Goal: Task Accomplishment & Management: Use online tool/utility

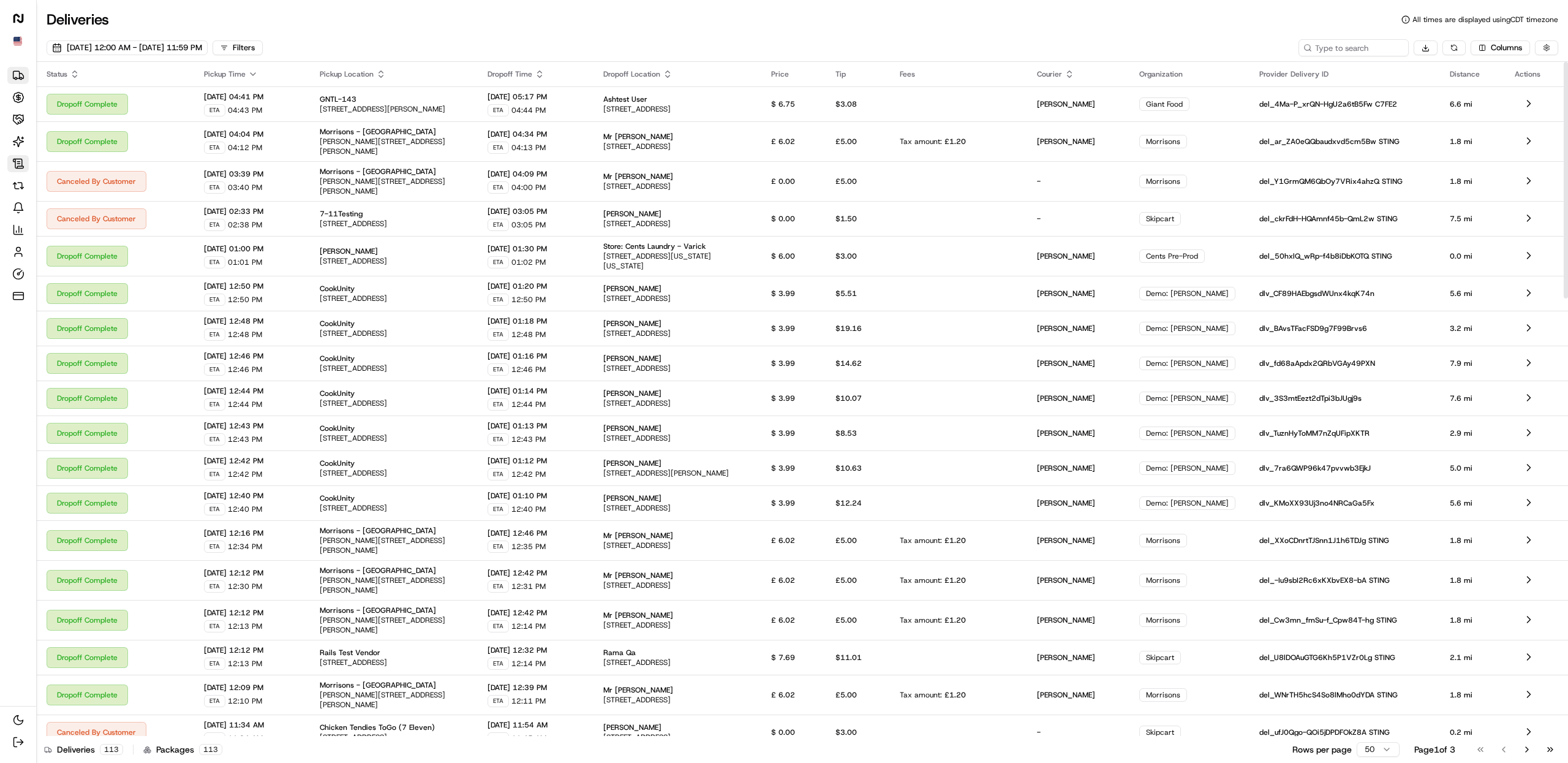
click at [13, 169] on icon at bounding box center [19, 164] width 13 height 13
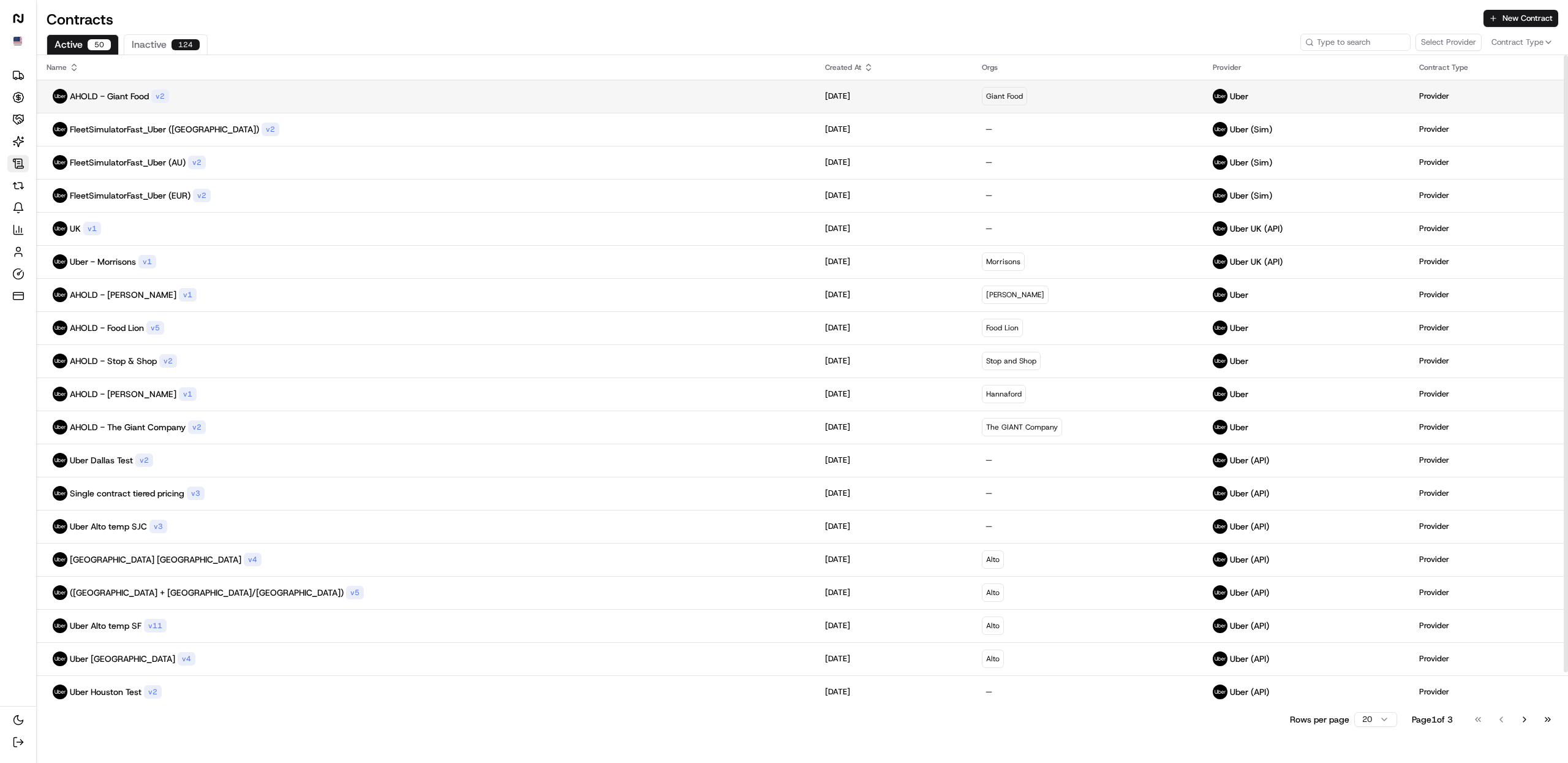
click at [185, 102] on div "AHOLD - Giant Food v 2" at bounding box center [426, 96] width 759 height 15
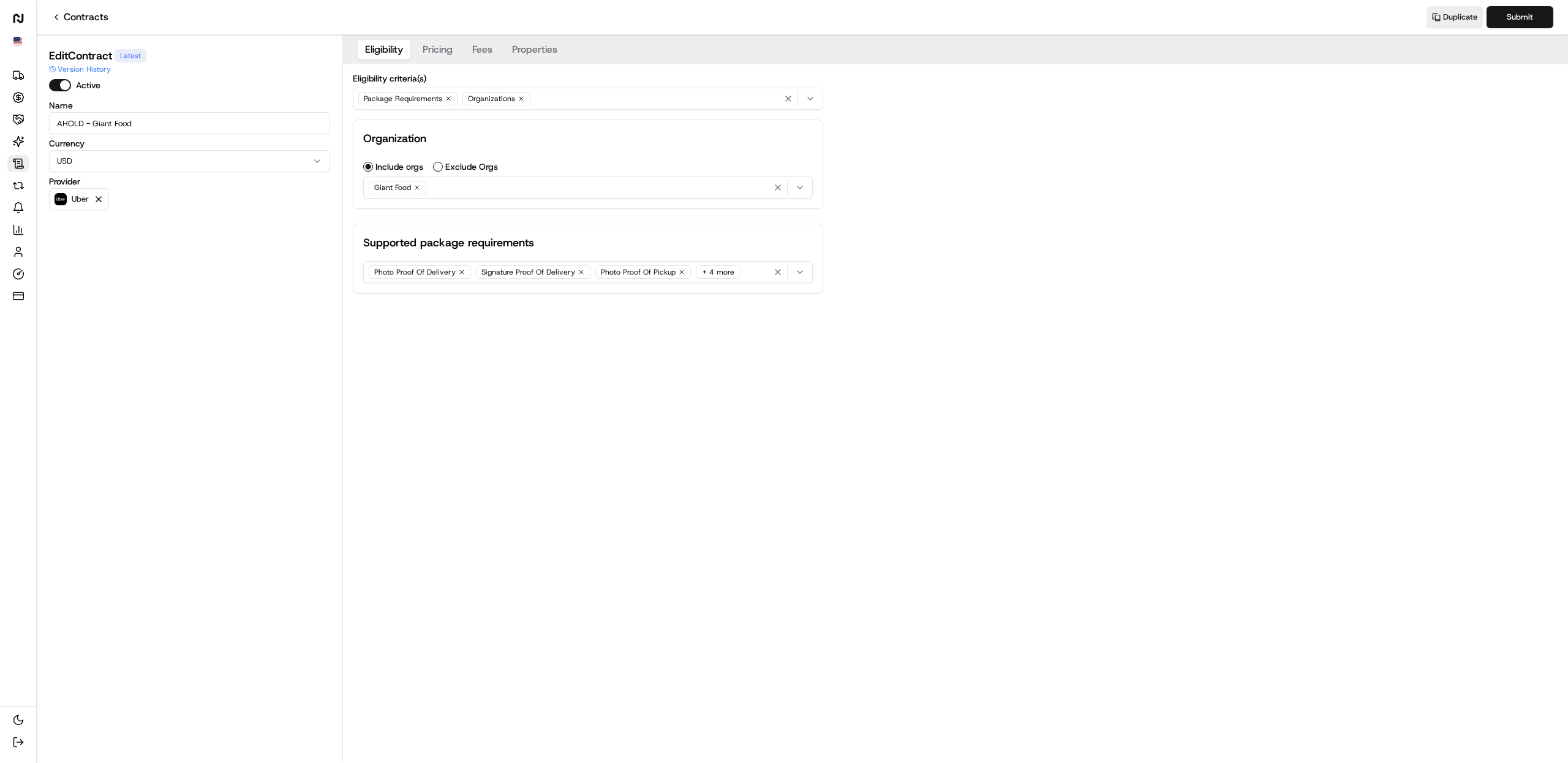
click at [445, 97] on icon "button" at bounding box center [449, 99] width 7 height 7
click at [489, 95] on div "Organizations" at bounding box center [588, 99] width 464 height 19
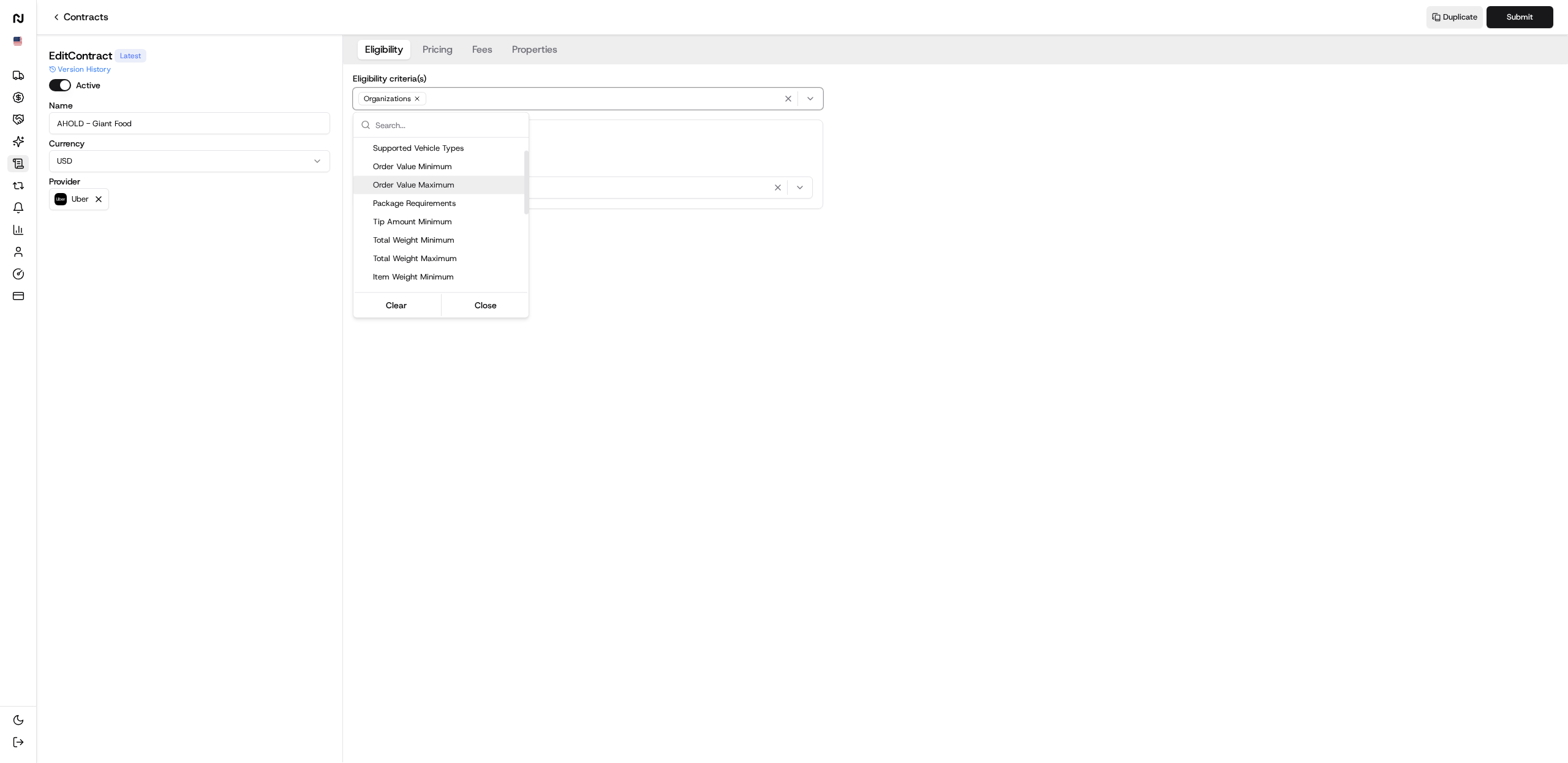
scroll to position [214, 0]
click at [423, 286] on span "Custom Eligibility (Script)" at bounding box center [449, 282] width 151 height 11
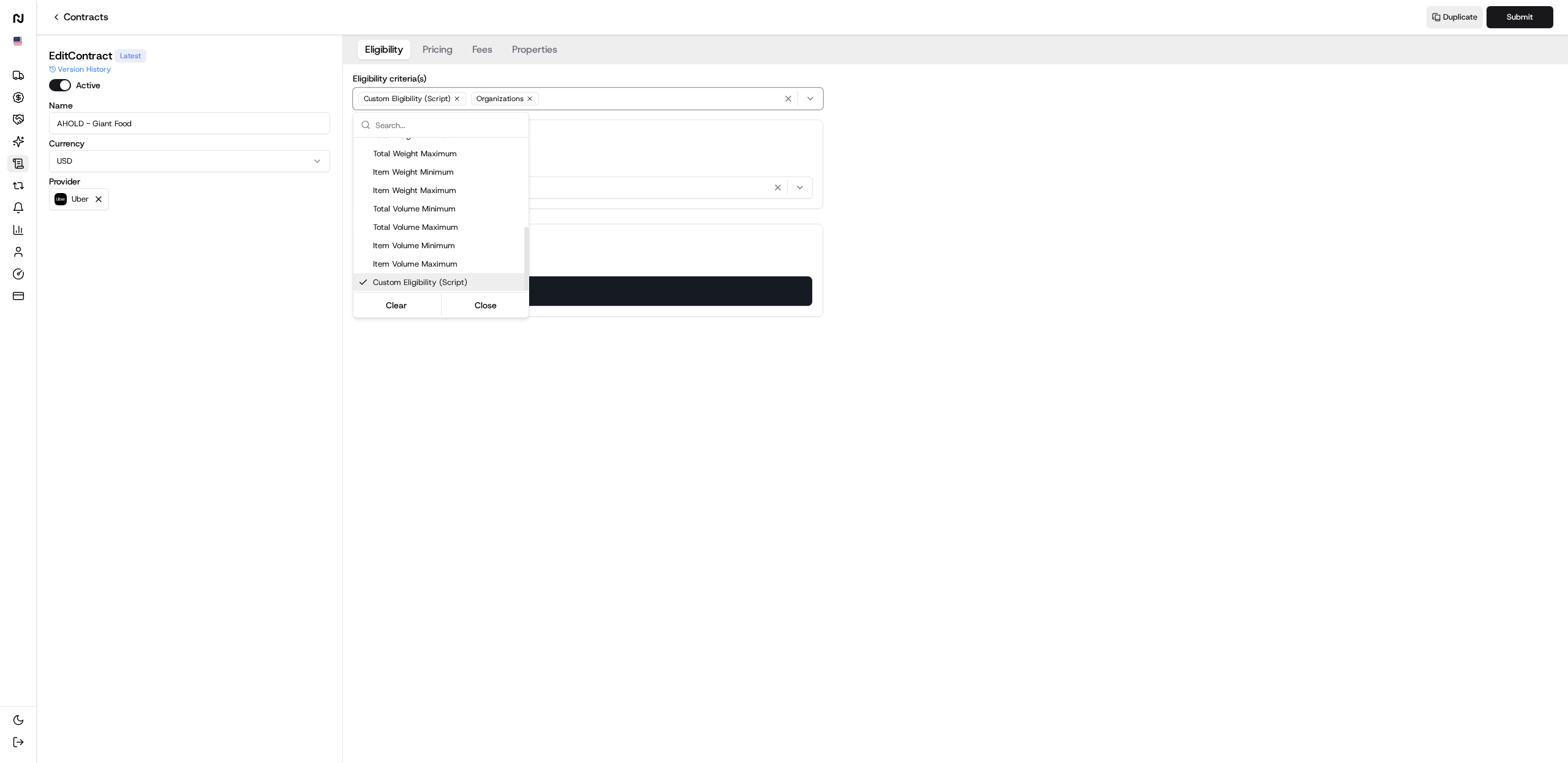
click at [662, 410] on html "Uber Deliveries Opportunities Merchants AI Agents Contracts Refunds Notificatio…" at bounding box center [784, 382] width 1568 height 763
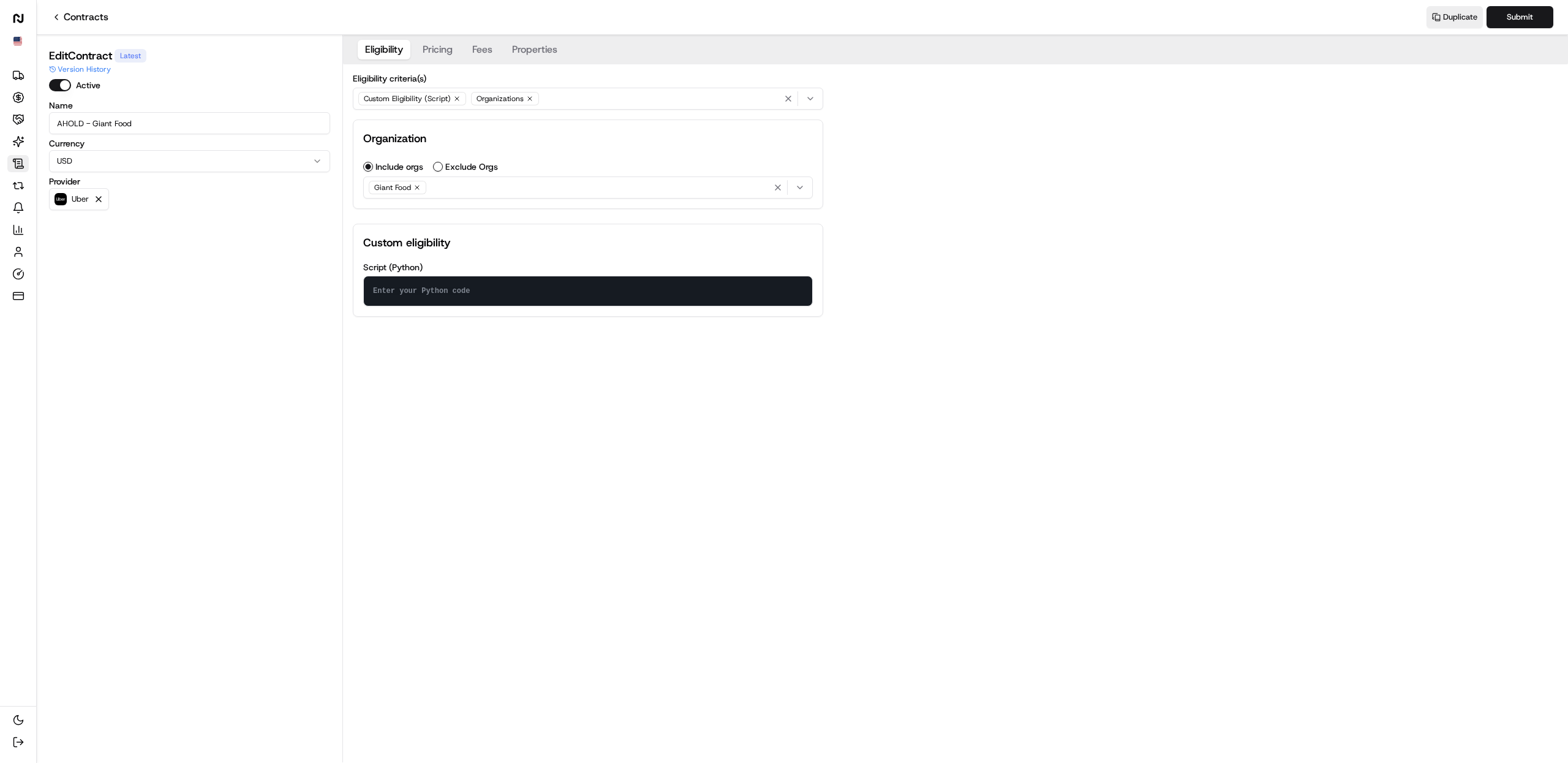
click at [526, 285] on textarea at bounding box center [589, 291] width 449 height 30
paste textarea "def check_eligibility(package) -> int: if package.contains_requirement(PackageR…"
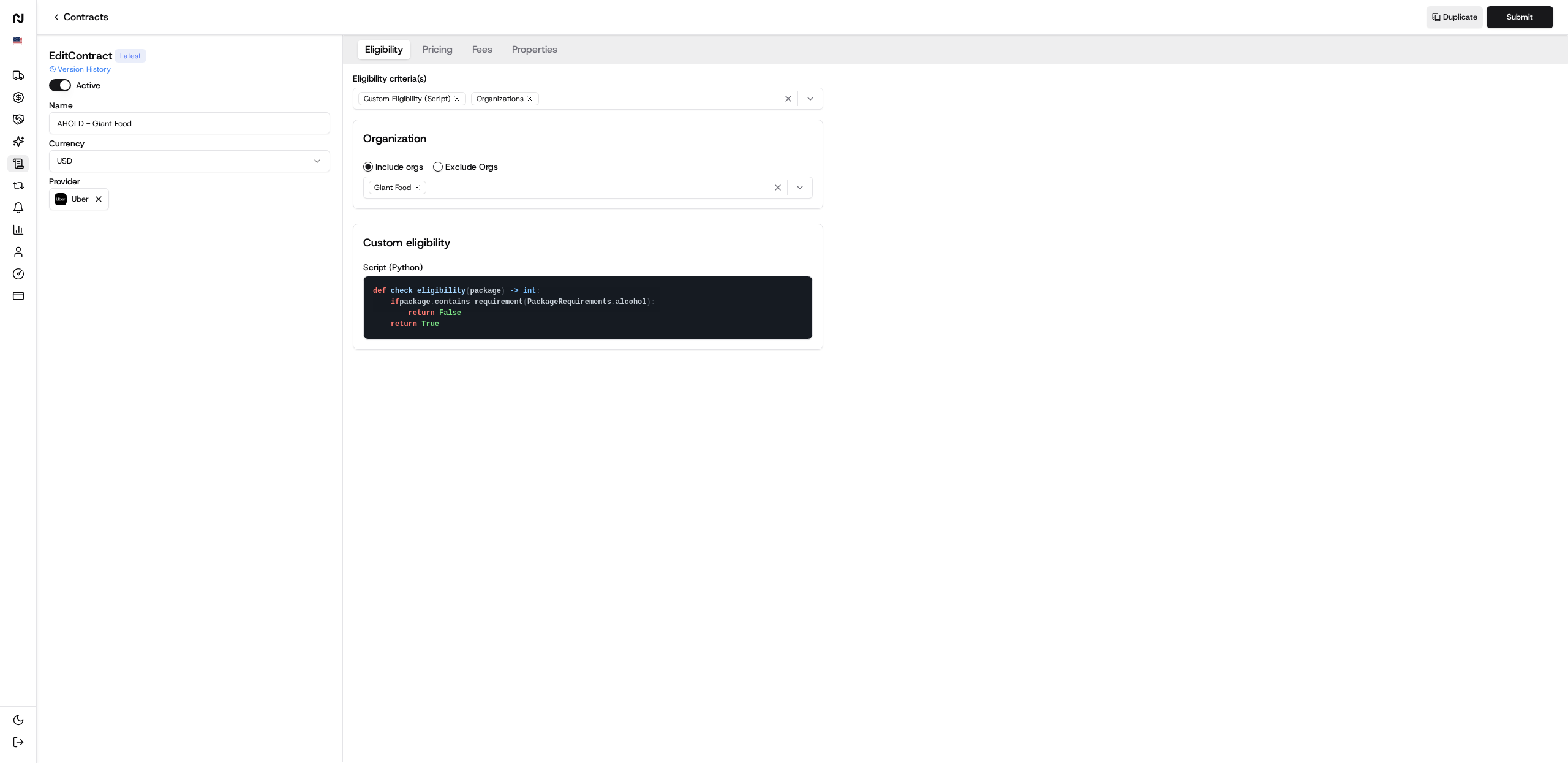
type textarea "def check_eligibility(package) -> int: if package.contains_requirement(PackageR…"
drag, startPoint x: 566, startPoint y: 410, endPoint x: 590, endPoint y: 410, distance: 24.0
click at [566, 410] on div "Eligibility Pricing Fees Properties Eligibility criteria(s) Custom Eligibility …" at bounding box center [955, 399] width 1225 height 727
click at [1519, 16] on button "Submit" at bounding box center [1520, 17] width 67 height 22
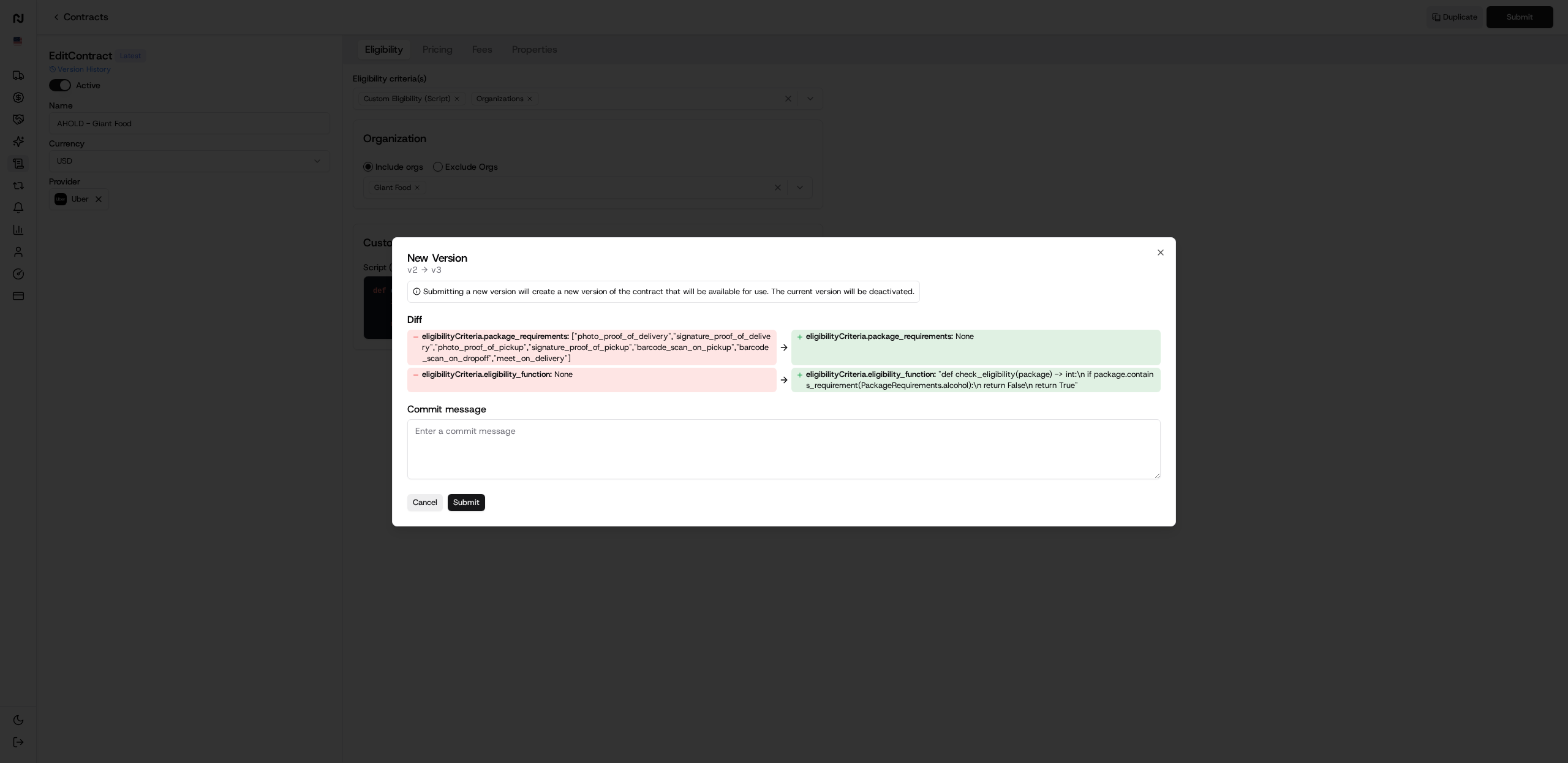
click at [479, 503] on button "Submit" at bounding box center [466, 502] width 37 height 17
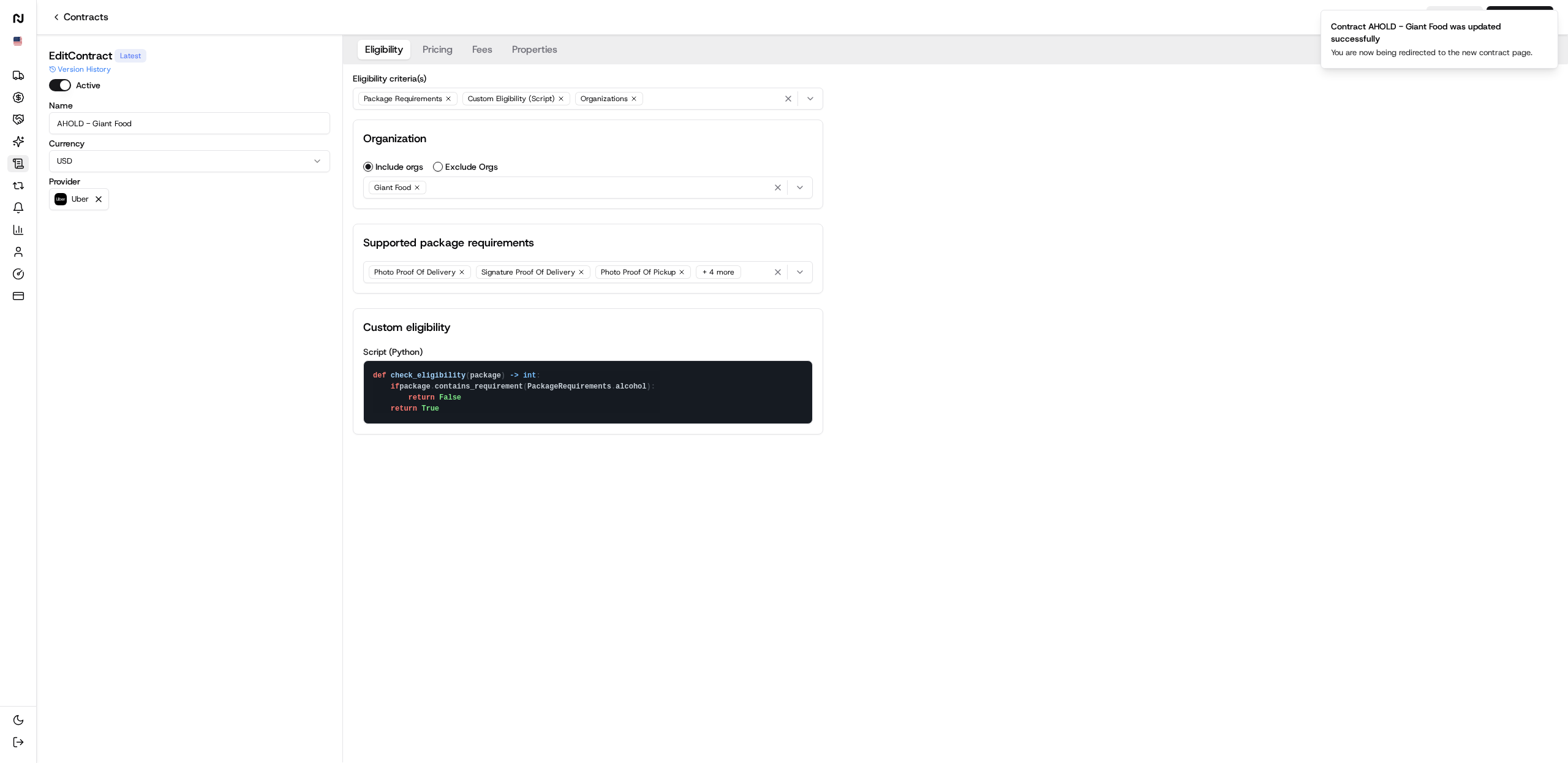
click at [974, 413] on div "Eligibility Pricing Fees Properties Eligibility criteria(s) Package Requirement…" at bounding box center [955, 244] width 1225 height 419
drag, startPoint x: 461, startPoint y: 410, endPoint x: 363, endPoint y: 386, distance: 100.9
click at [363, 386] on div "def check_eligibility(package) -> int: if package.contains_requirement(PackageR…" at bounding box center [588, 393] width 449 height 64
click at [481, 402] on textarea "def check_eligibility(package) -> int: if package.contains_requirement(PackageR…" at bounding box center [589, 392] width 449 height 62
drag, startPoint x: 476, startPoint y: 402, endPoint x: 388, endPoint y: 387, distance: 89.3
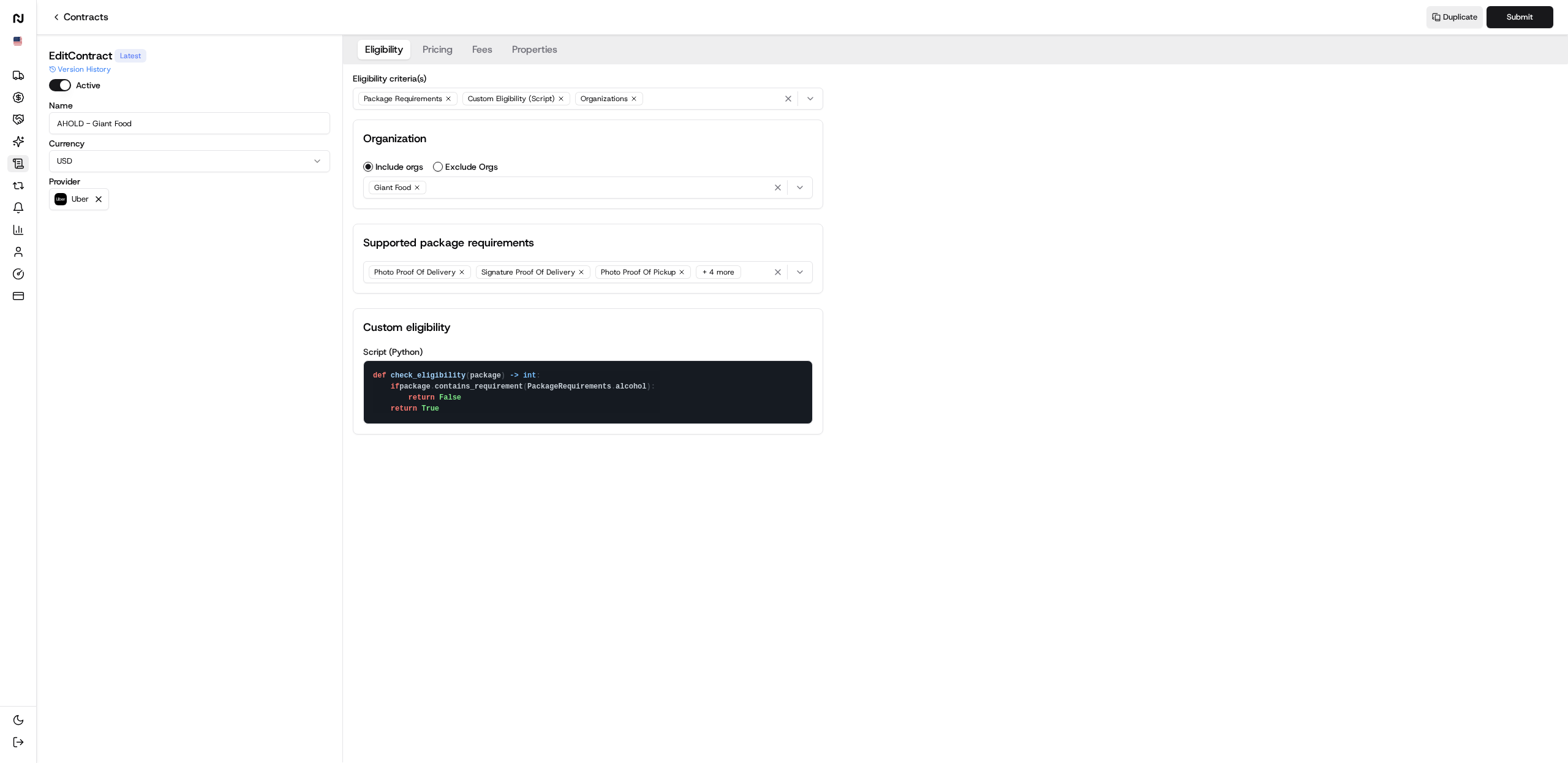
click at [388, 387] on textarea "def check_eligibility(package) -> int: if package.contains_requirement(PackageR…" at bounding box center [589, 392] width 449 height 62
click at [495, 404] on textarea "def check_eligibility(package) -> int: if package.contains_requirement(PackageR…" at bounding box center [589, 392] width 449 height 62
click at [491, 402] on textarea "def check_eligibility(package) -> int: if package.contains_requirement(PackageR…" at bounding box center [589, 392] width 449 height 62
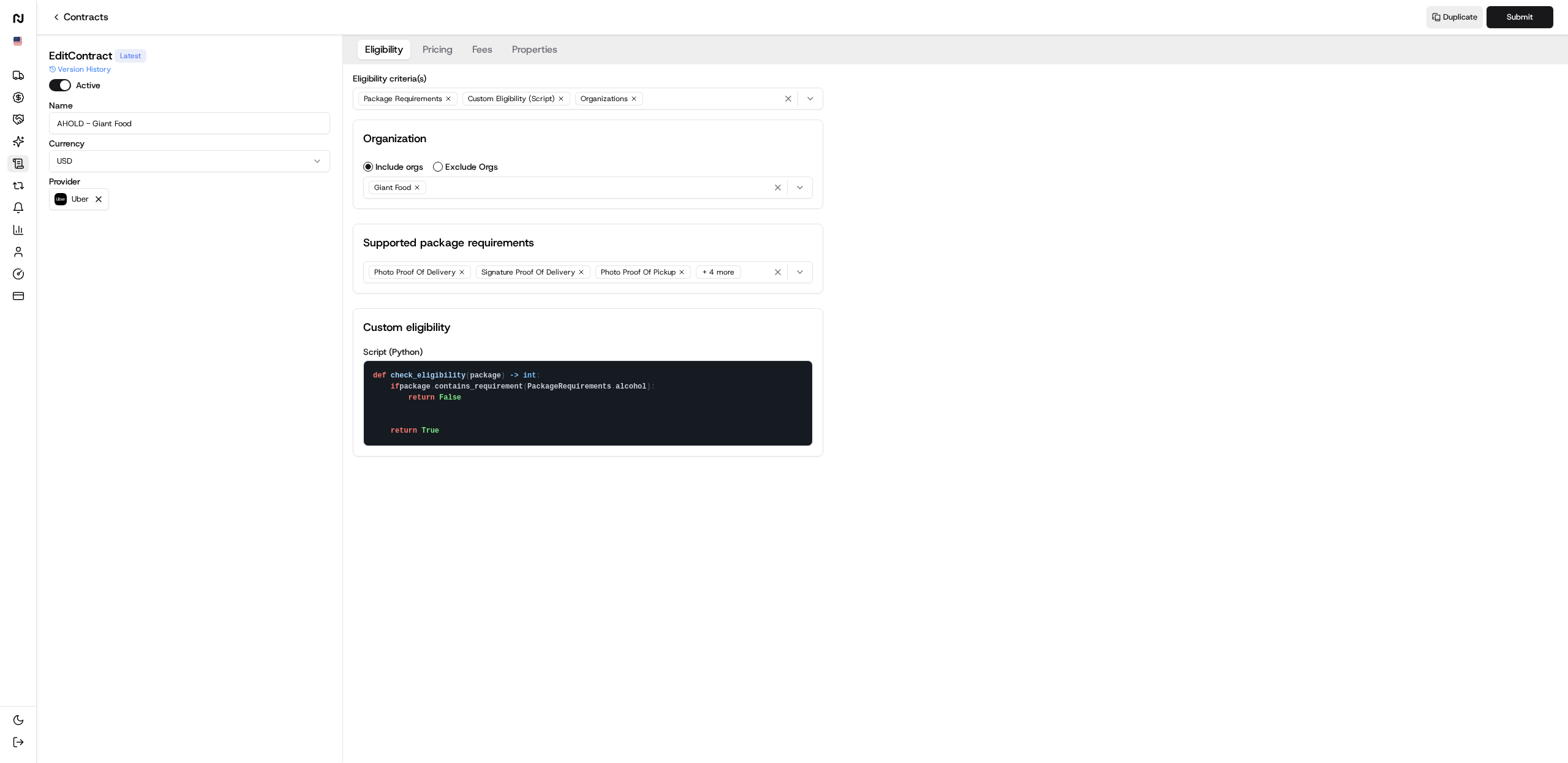
paste textarea "if package.contains_requirement(PackageRequirements.alcohol): return False"
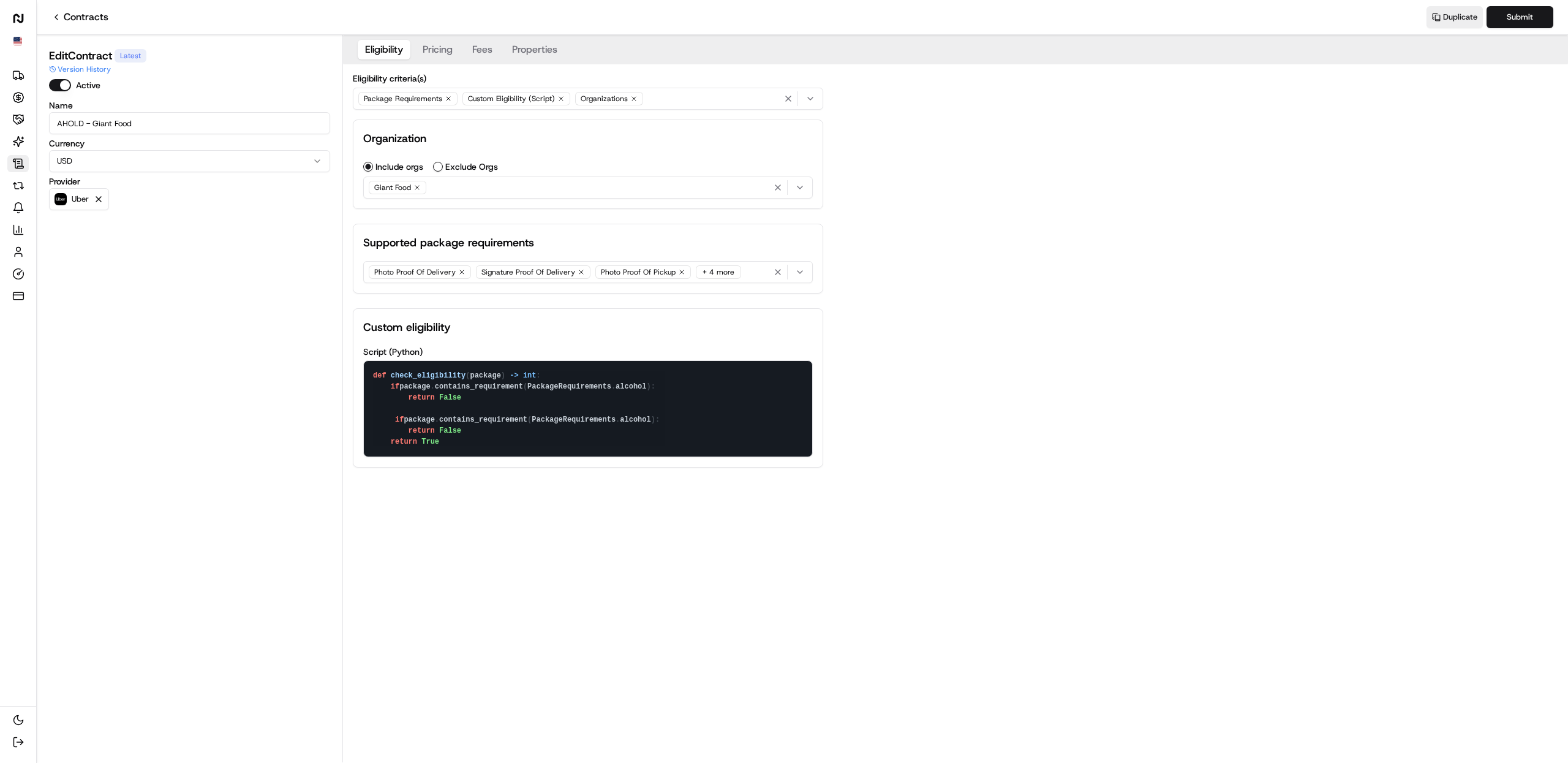
click at [416, 413] on textarea "def check_eligibility(package) -> int: if package.contains_requirement(PackageR…" at bounding box center [589, 408] width 449 height 96
click at [396, 418] on textarea "def check_eligibility(package) -> int: if package.contains_requirement(PackageR…" at bounding box center [589, 408] width 449 height 96
click at [451, 497] on div "Eligibility Pricing Fees Properties Eligibility criteria(s) Package Requirement…" at bounding box center [955, 399] width 1225 height 727
click at [504, 432] on textarea "def check_eligibility(package) -> int: if package.contains_requirement(PackageR…" at bounding box center [589, 408] width 449 height 96
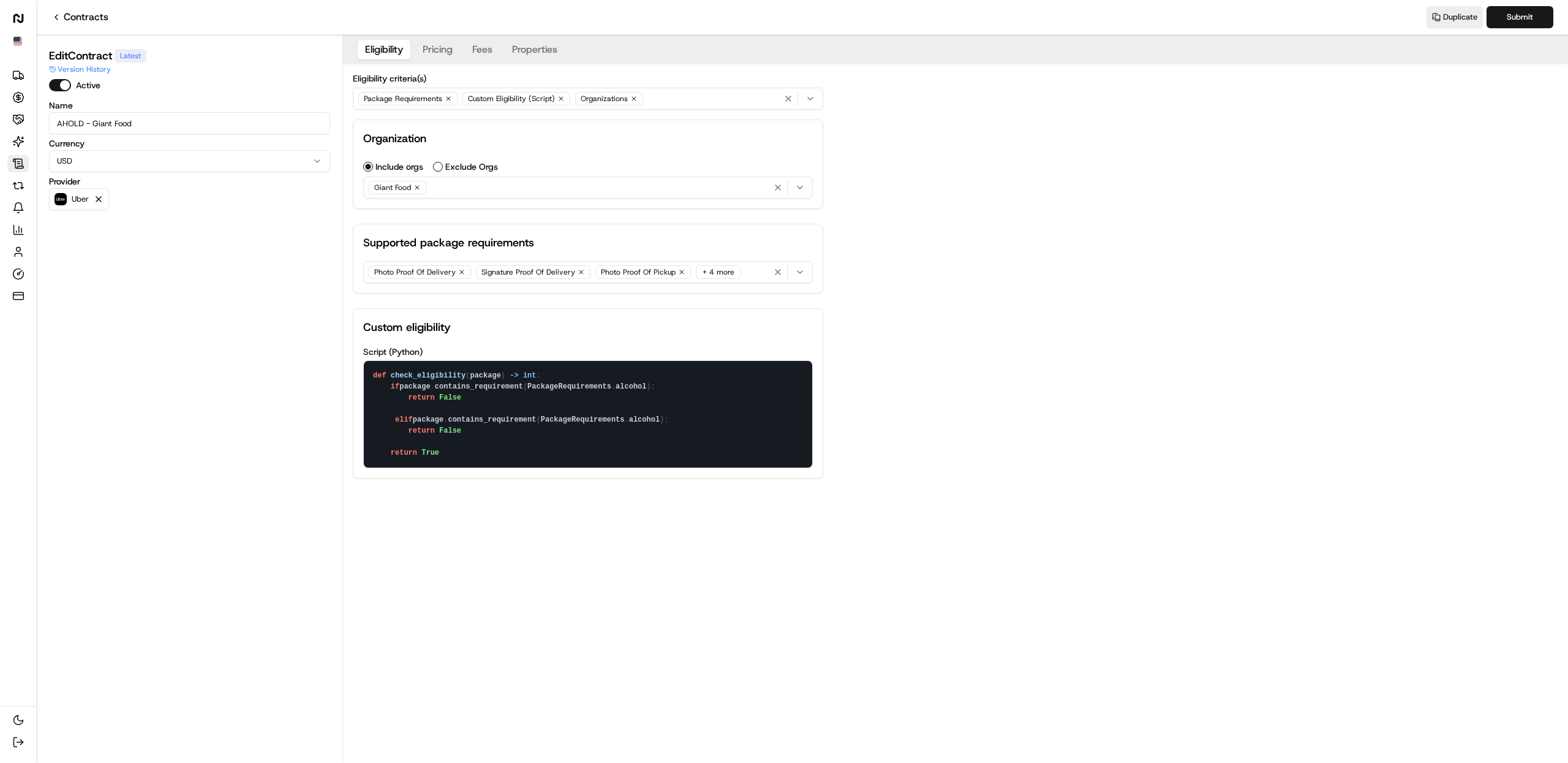
click at [750, 279] on div "Photo Proof Of Delivery Signature Proof Of Delivery Photo Proof Of Pickup + 4 m…" at bounding box center [588, 272] width 443 height 19
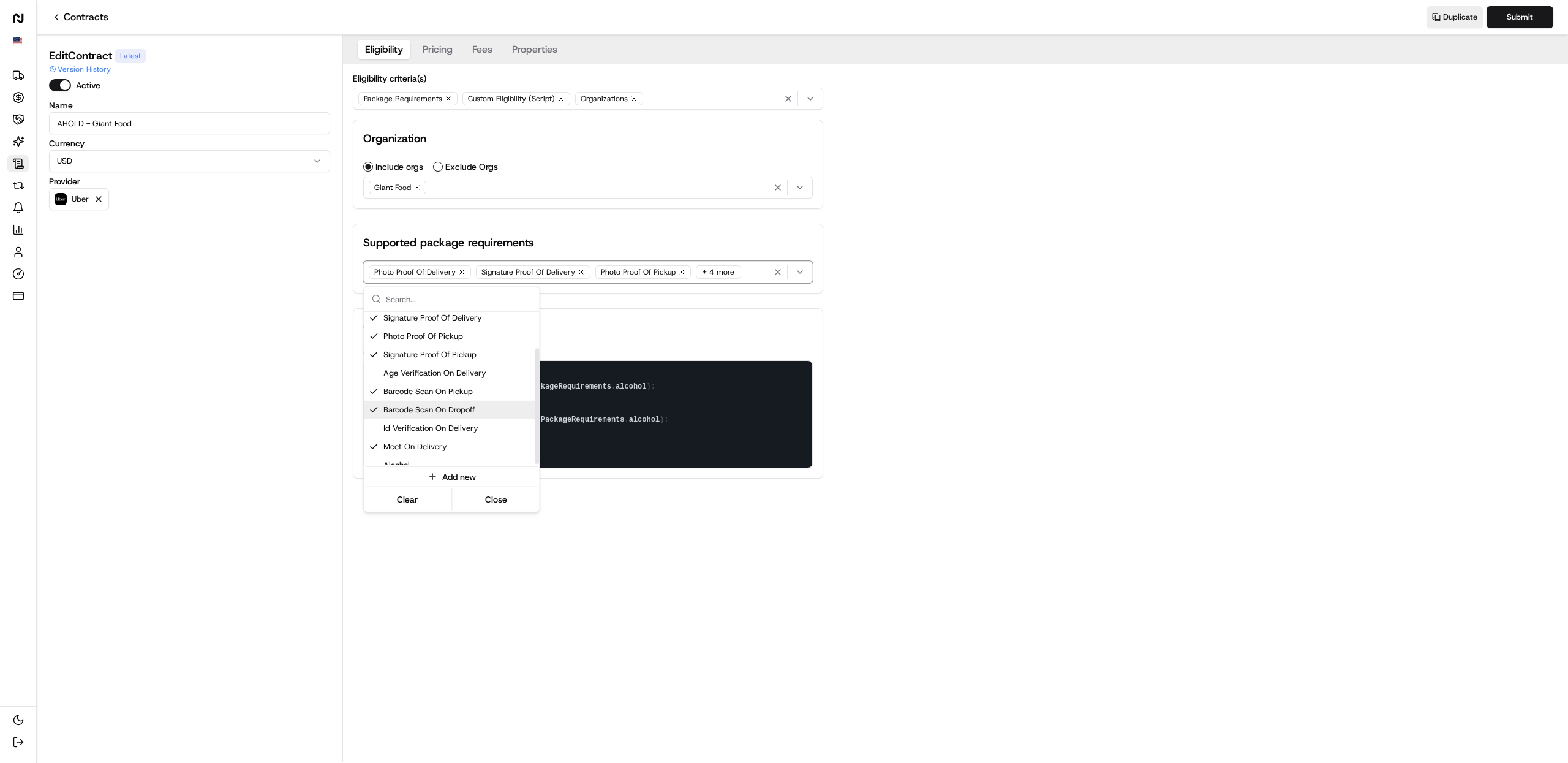
scroll to position [49, 0]
click at [663, 424] on html "Uber Deliveries Opportunities Merchants AI Agents Contracts Refunds Notificatio…" at bounding box center [784, 382] width 1568 height 763
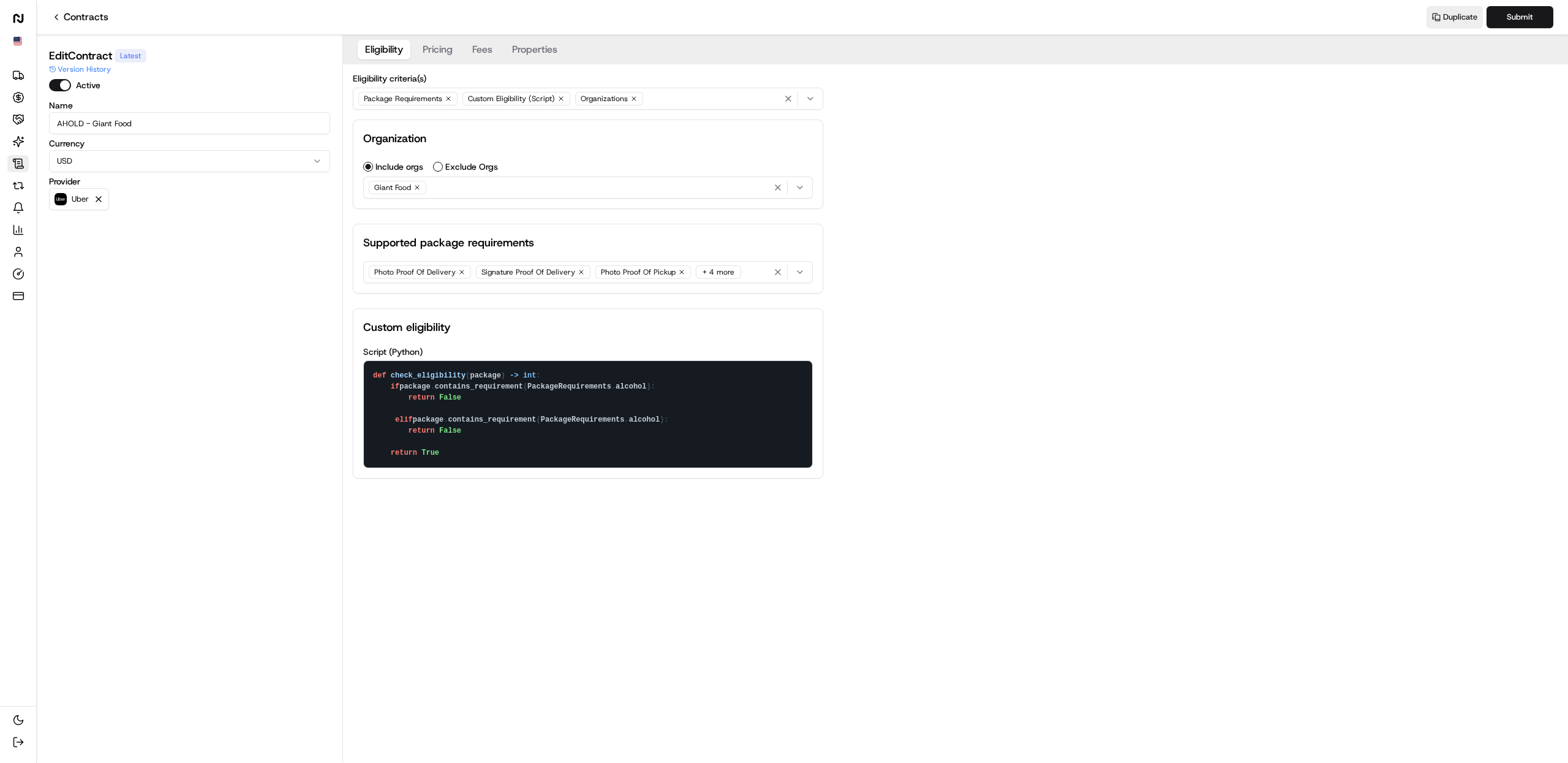
drag, startPoint x: 666, startPoint y: 422, endPoint x: 636, endPoint y: 419, distance: 30.1
click at [636, 419] on textarea "def check_eligibility(package) -> int: if package.contains_requirement(PackageR…" at bounding box center [589, 414] width 449 height 107
click at [937, 451] on div "Eligibility Pricing Fees Properties Eligibility criteria(s) Package Requirement…" at bounding box center [955, 267] width 1225 height 464
click at [470, 447] on textarea "def check_eligibility(package) -> int: if package.contains_requirement(PackageR…" at bounding box center [589, 414] width 449 height 107
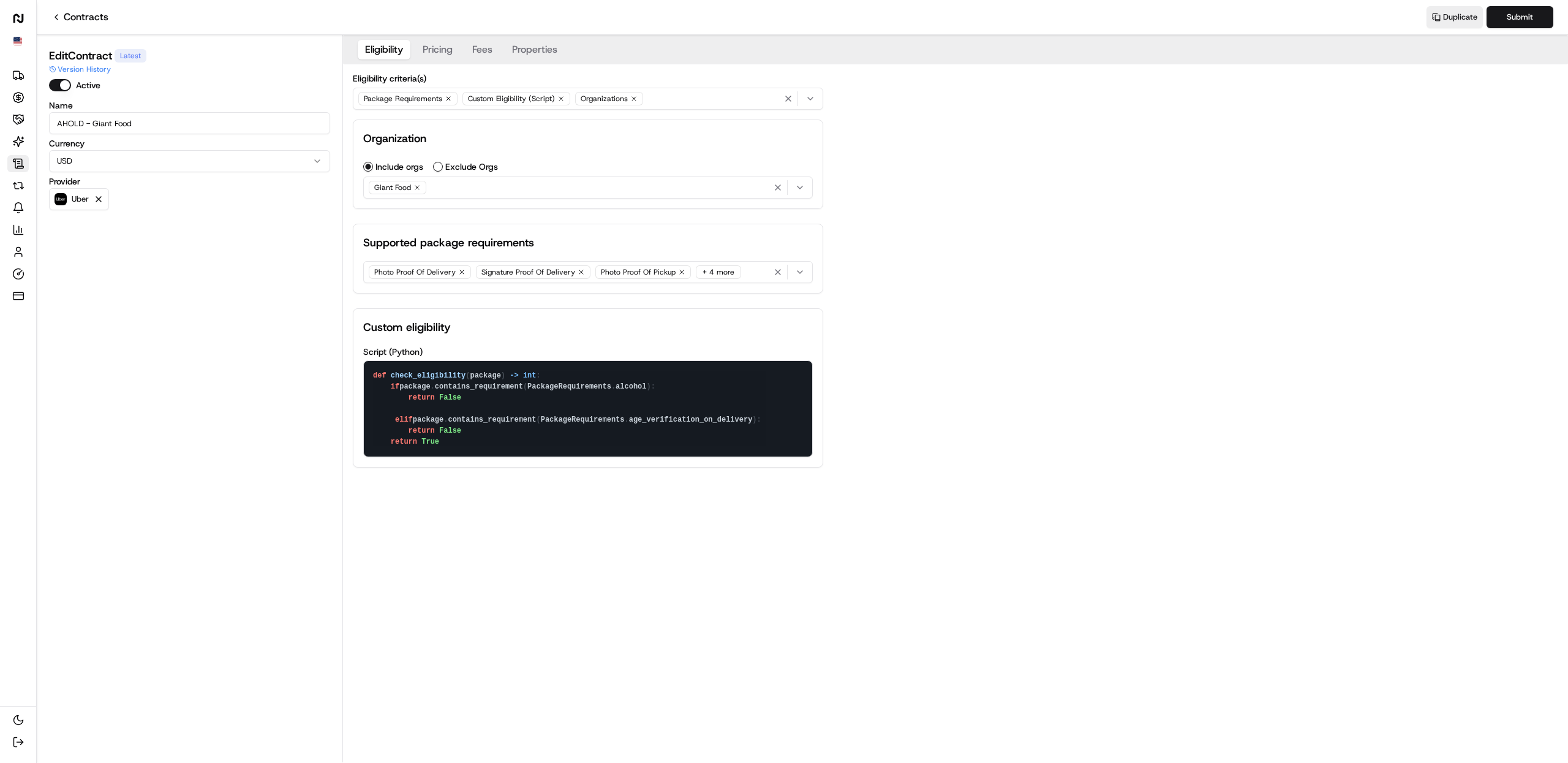
click at [460, 407] on textarea "def check_eligibility(package) -> int: if package.contains_requirement(PackageR…" at bounding box center [589, 408] width 449 height 96
type textarea "def check_eligibility(package) -> int: if package.contains_requirement(PackageR…"
click at [1526, 13] on button "Submit" at bounding box center [1520, 17] width 67 height 22
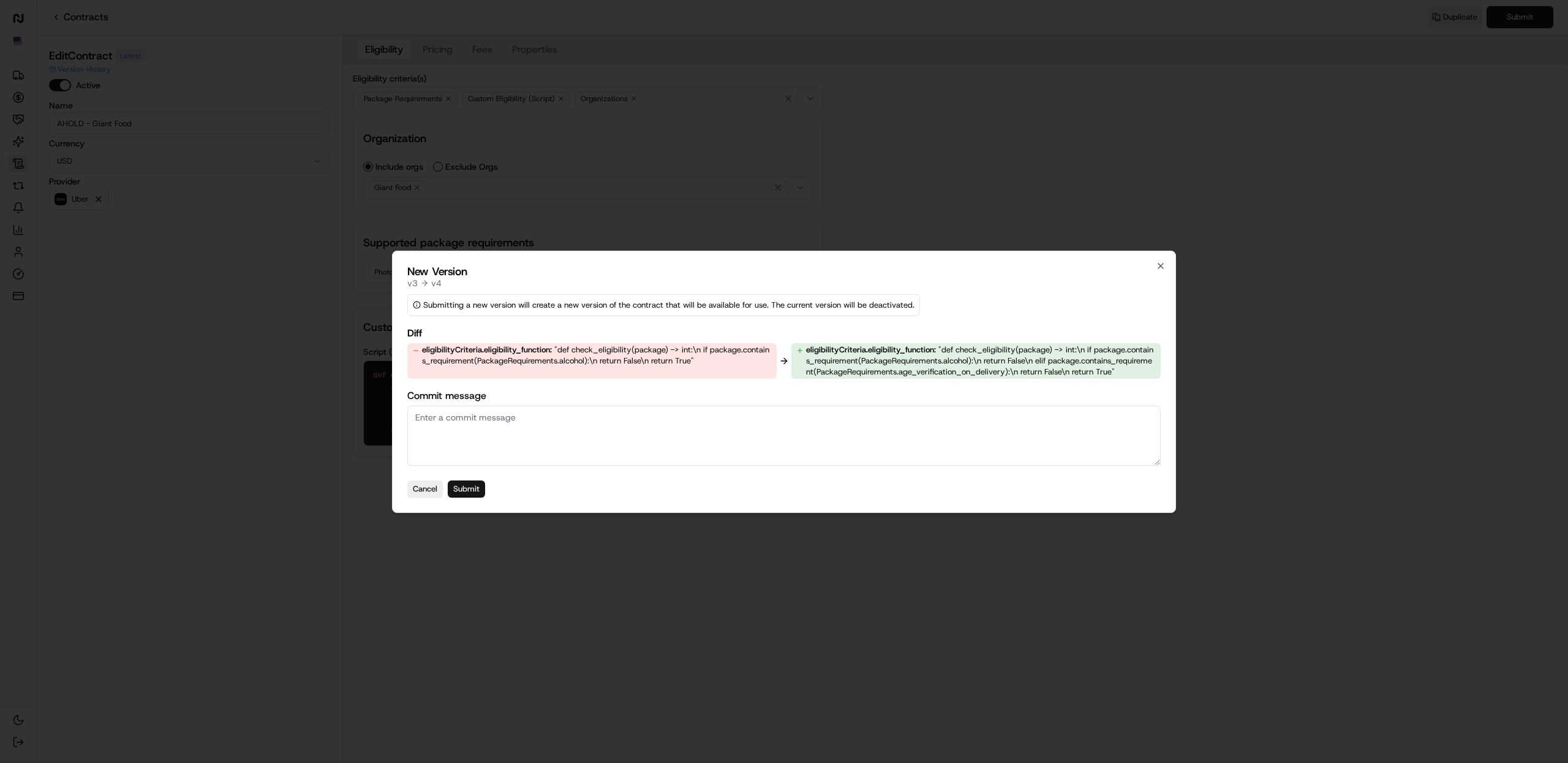
click at [484, 484] on button "Submit" at bounding box center [466, 489] width 37 height 17
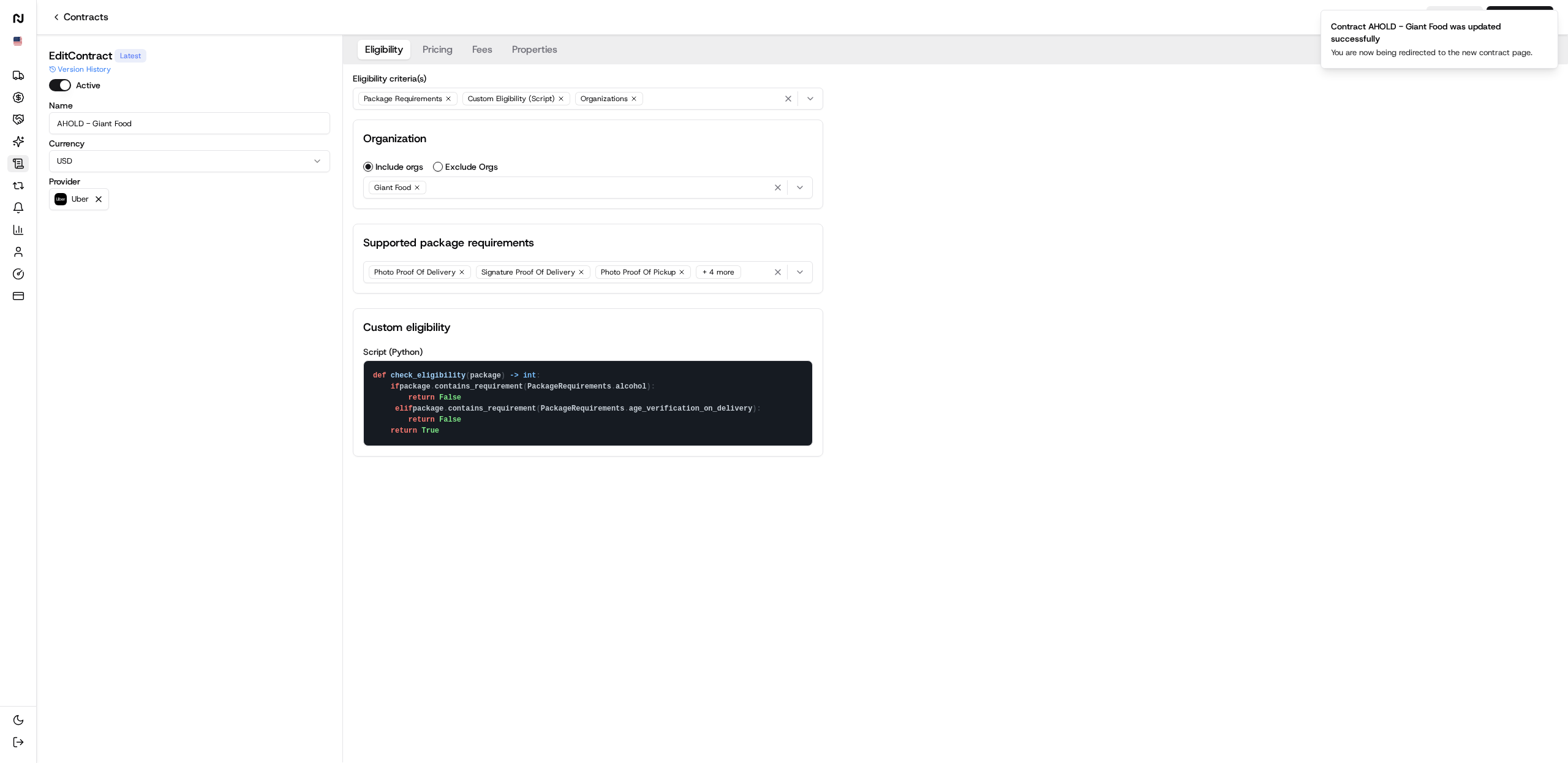
click at [857, 524] on div "Eligibility Pricing Fees Properties Eligibility criteria(s) Package Requirement…" at bounding box center [955, 399] width 1225 height 727
click at [395, 410] on textarea "def check_eligibility(package) -> int: if package.contains_requirement(PackageR…" at bounding box center [589, 403] width 449 height 84
click at [979, 264] on div "Eligibility Pricing Fees Properties Eligibility criteria(s) Package Requirement…" at bounding box center [955, 256] width 1225 height 442
drag, startPoint x: 463, startPoint y: 436, endPoint x: 355, endPoint y: 379, distance: 122.1
click at [355, 379] on div "Custom eligibility Script (Python) def check_eligibility(package) -> int: if pa…" at bounding box center [588, 382] width 470 height 148
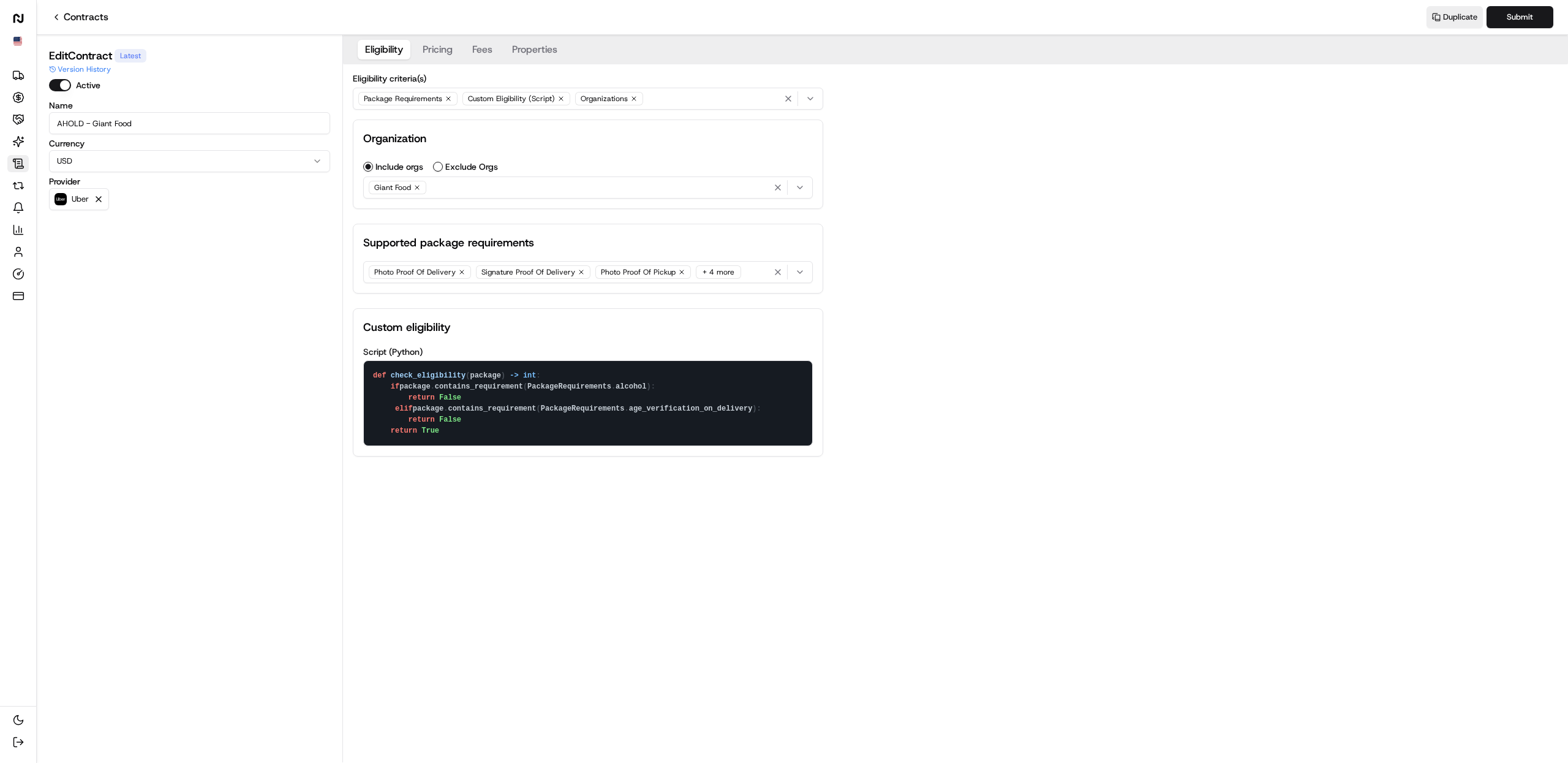
click at [493, 428] on textarea "def check_eligibility(package) -> int: if package.contains_requirement(PackageR…" at bounding box center [589, 403] width 449 height 84
paste textarea "or"
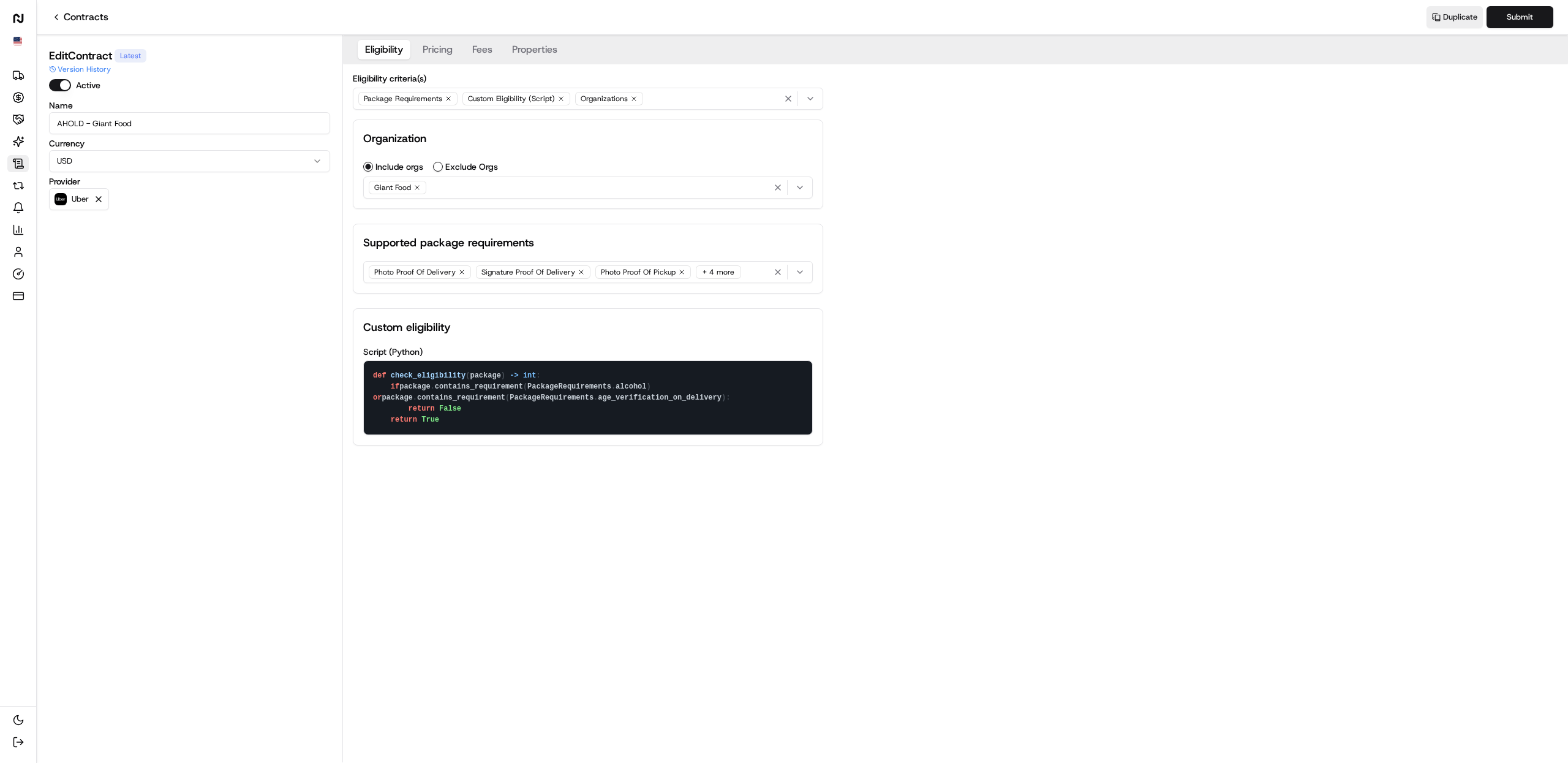
type textarea "def check_eligibility(package) -> int: if package.contains_requirement(PackageR…"
click at [591, 510] on div "Eligibility Pricing Fees Properties Eligibility criteria(s) Package Requirement…" at bounding box center [955, 399] width 1225 height 727
drag, startPoint x: 443, startPoint y: 424, endPoint x: 342, endPoint y: 373, distance: 113.1
click at [342, 373] on div "Edit Contract Latest Version History Active Name AHOLD - Giant Food Currency US…" at bounding box center [803, 399] width 1532 height 727
click at [1015, 346] on div "Eligibility Pricing Fees Properties Eligibility criteria(s) Package Requirement…" at bounding box center [955, 250] width 1225 height 430
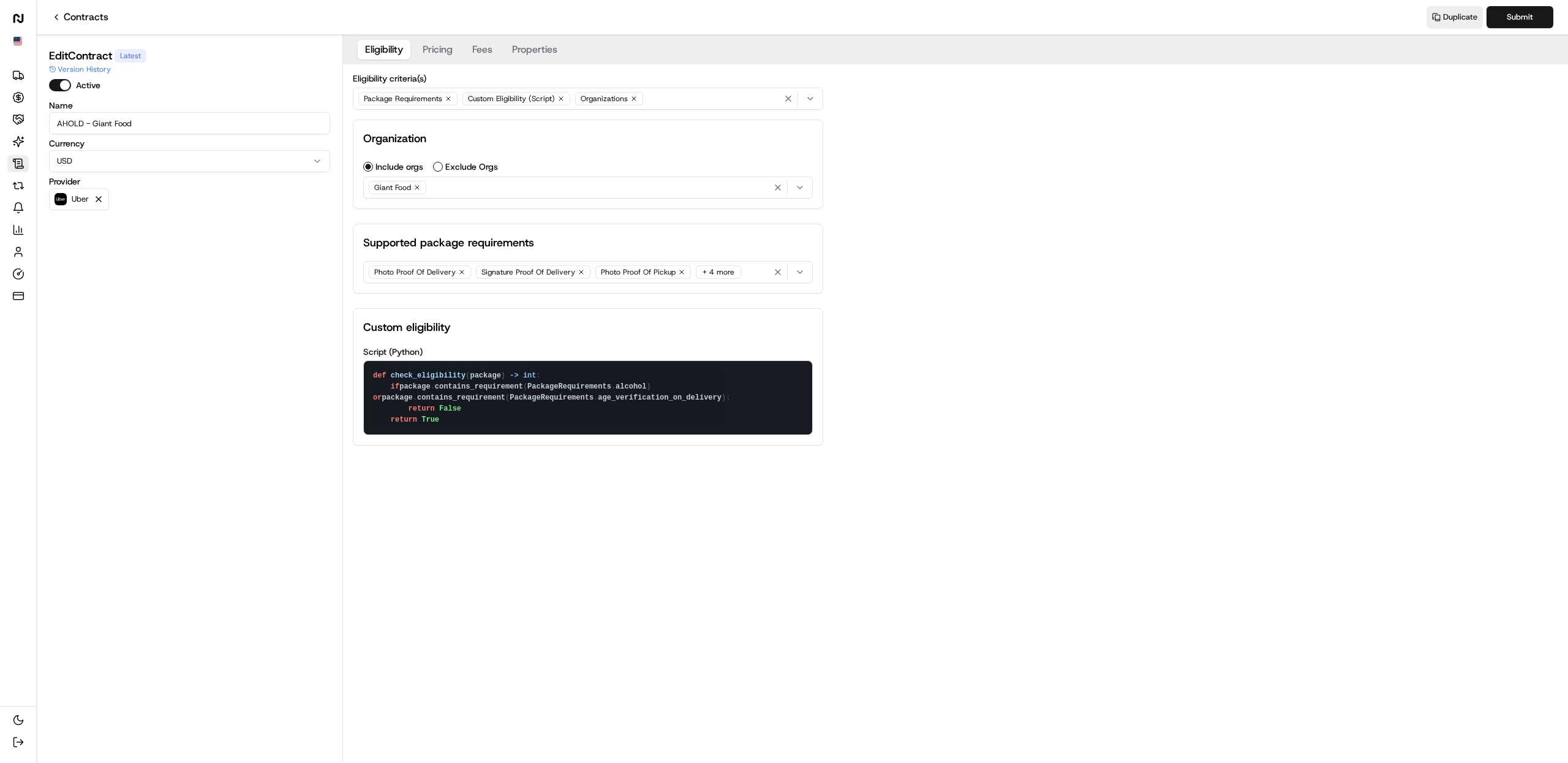
drag, startPoint x: 463, startPoint y: 428, endPoint x: 345, endPoint y: 379, distance: 127.8
click at [345, 379] on div "Eligibility criteria(s) Package Requirements Custom Eligibility (Script) Organi…" at bounding box center [588, 260] width 490 height 391
drag, startPoint x: 930, startPoint y: 150, endPoint x: 891, endPoint y: 84, distance: 76.7
click at [928, 150] on div "Eligibility Pricing Fees Properties Eligibility criteria(s) Package Requirement…" at bounding box center [955, 250] width 1225 height 430
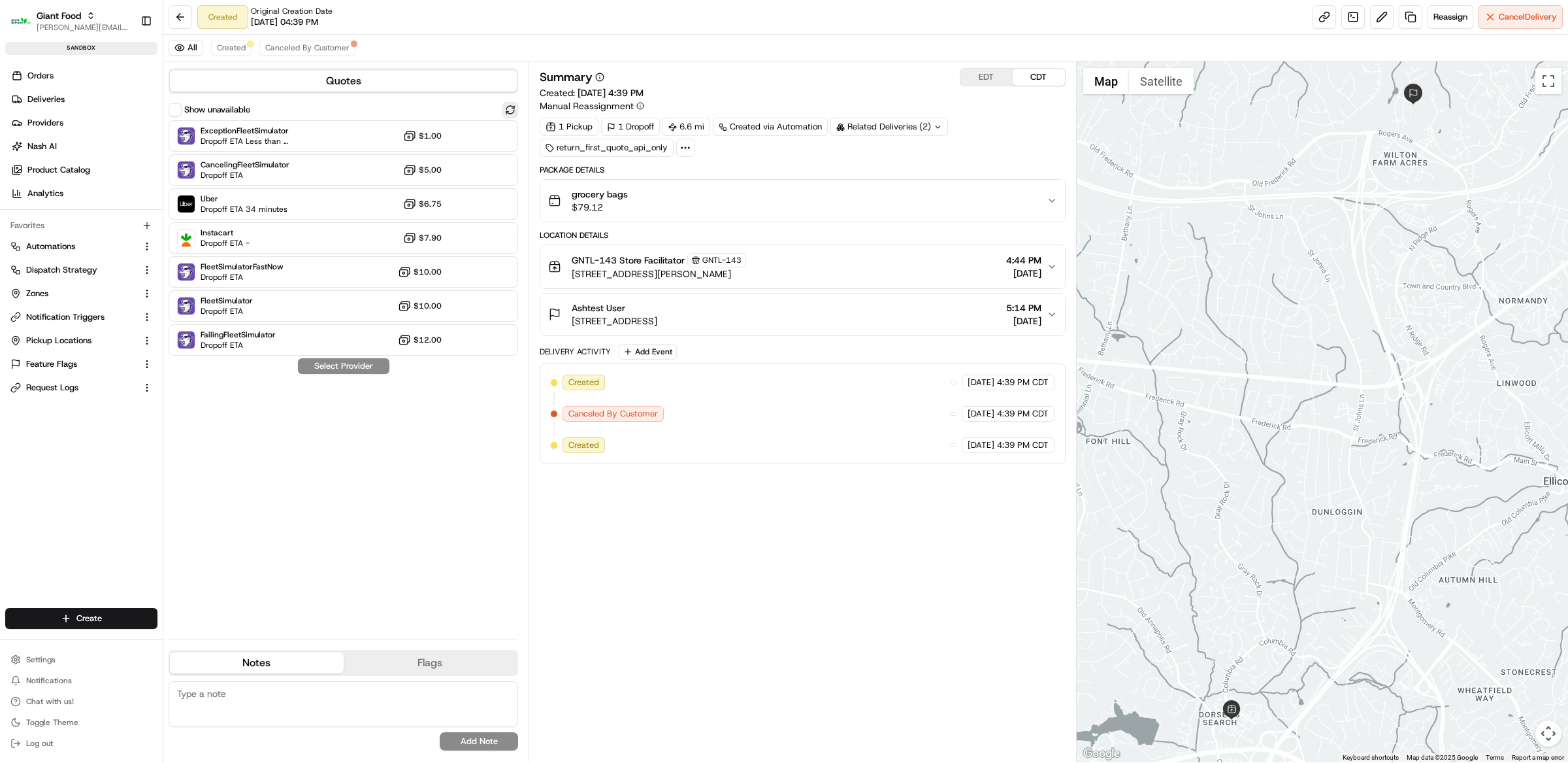
click at [508, 111] on button at bounding box center [510, 110] width 16 height 16
click at [176, 111] on button "Show unavailable" at bounding box center [174, 110] width 13 height 13
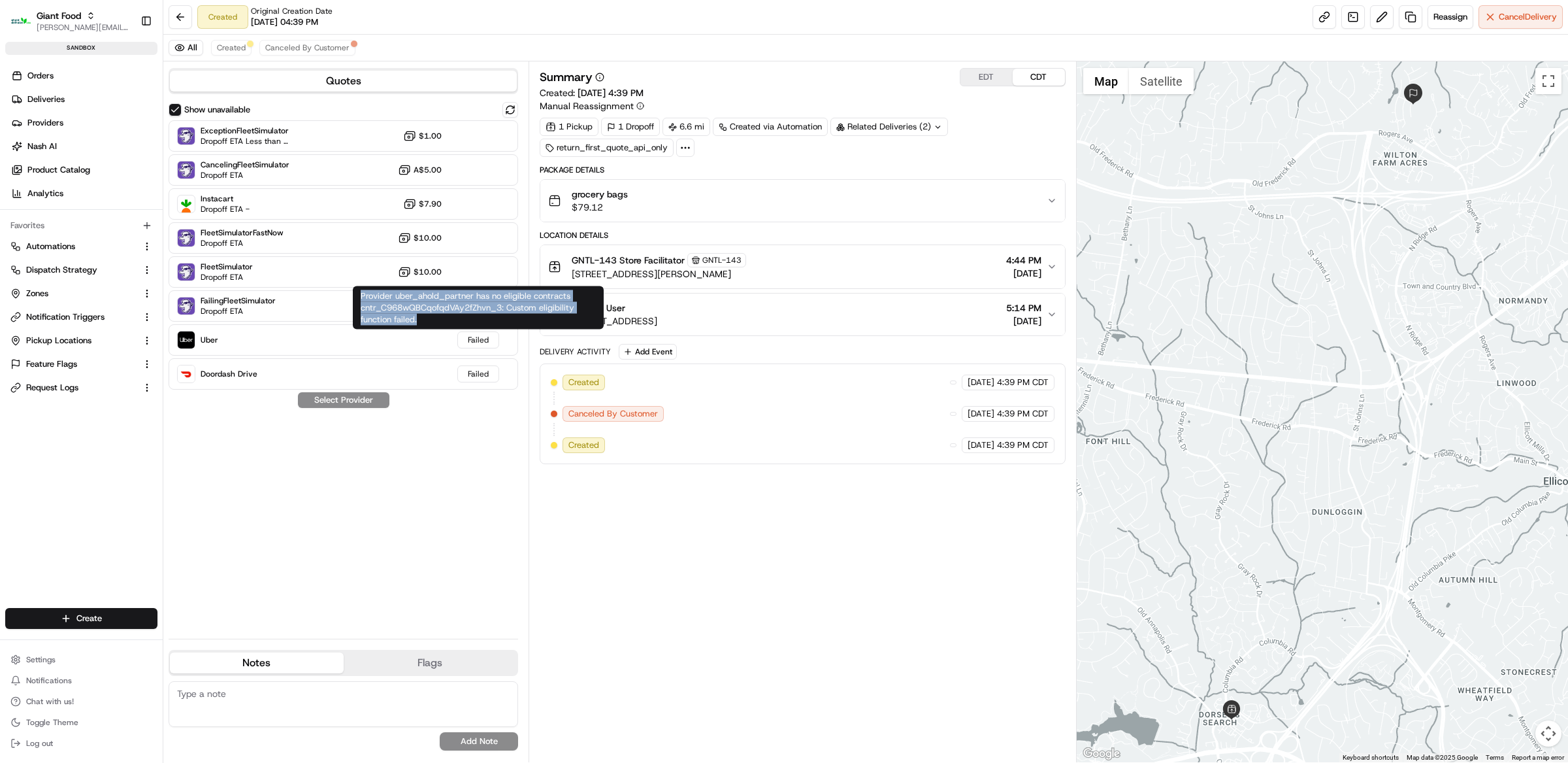
drag, startPoint x: 428, startPoint y: 325, endPoint x: 358, endPoint y: 294, distance: 76.6
click at [358, 294] on div "Provider uber_ahold_partner has no eligible contracts cntr_C968wQBCqofqdVAy2fZh…" at bounding box center [478, 307] width 251 height 43
copy div "Provider uber_ahold_partner has no eligible contracts cntr_C968wQBCqofqdVAy2fZh…"
drag, startPoint x: 656, startPoint y: 95, endPoint x: 641, endPoint y: 103, distance: 17.0
click at [643, 96] on span "[DATE] 4:39 PM" at bounding box center [610, 92] width 66 height 12
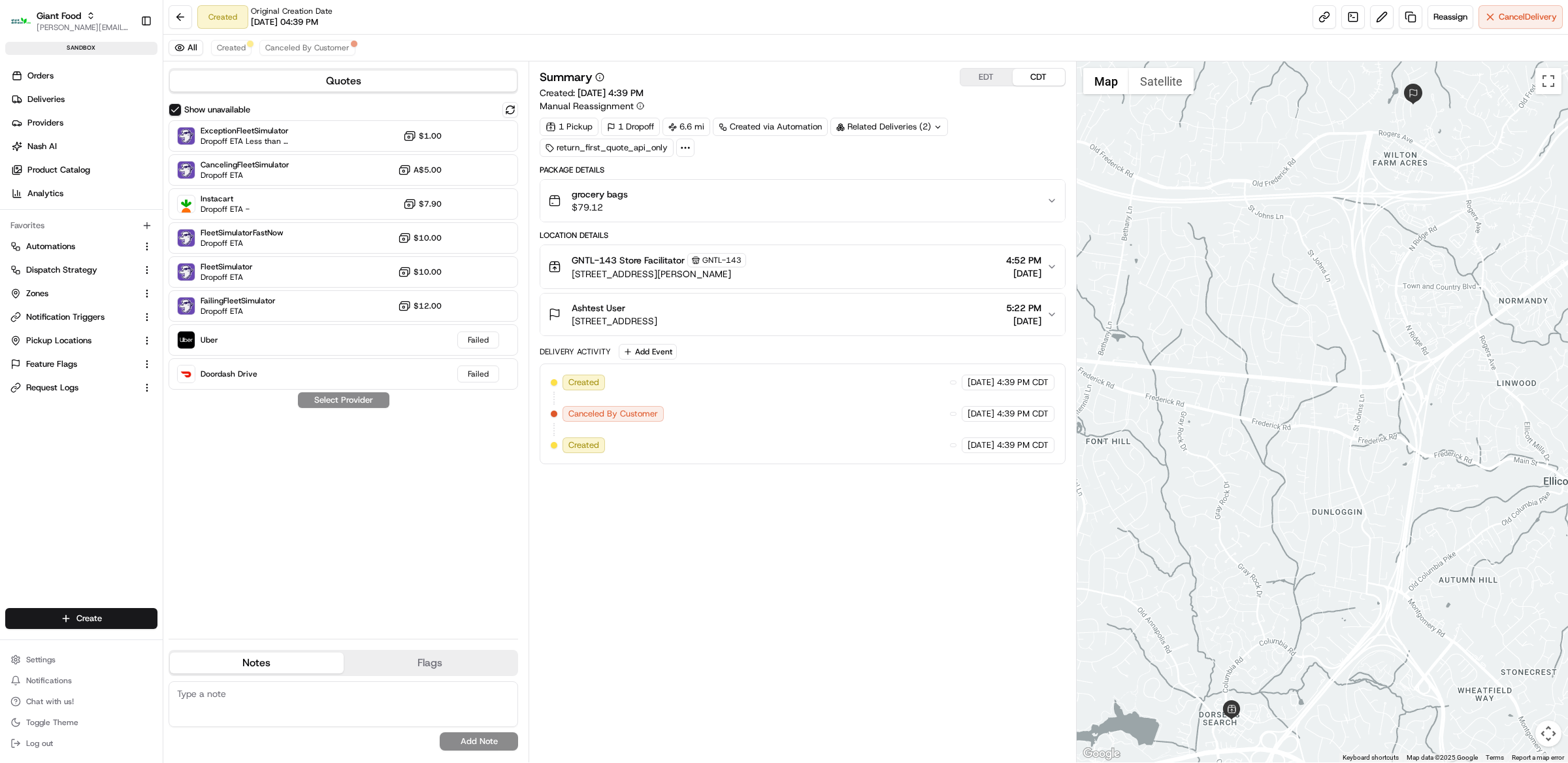
click at [876, 201] on div "grocery bags $79.12" at bounding box center [797, 200] width 498 height 26
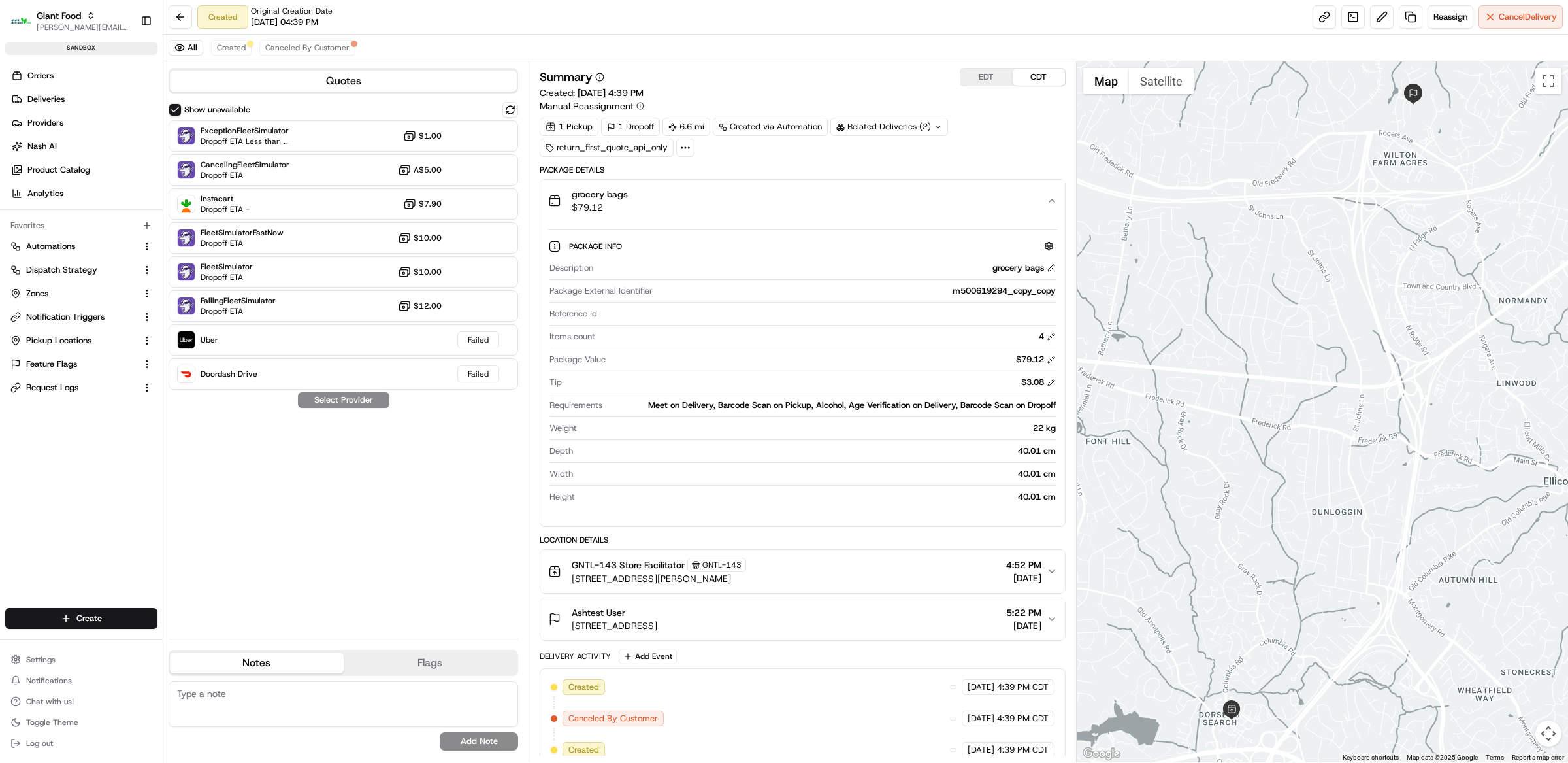
click at [990, 130] on div "1 Pickup 1 Dropoff 6.6 mi Created via Automation Related Deliveries (2) return_…" at bounding box center [802, 137] width 526 height 39
click at [1412, 19] on link at bounding box center [1411, 17] width 24 height 24
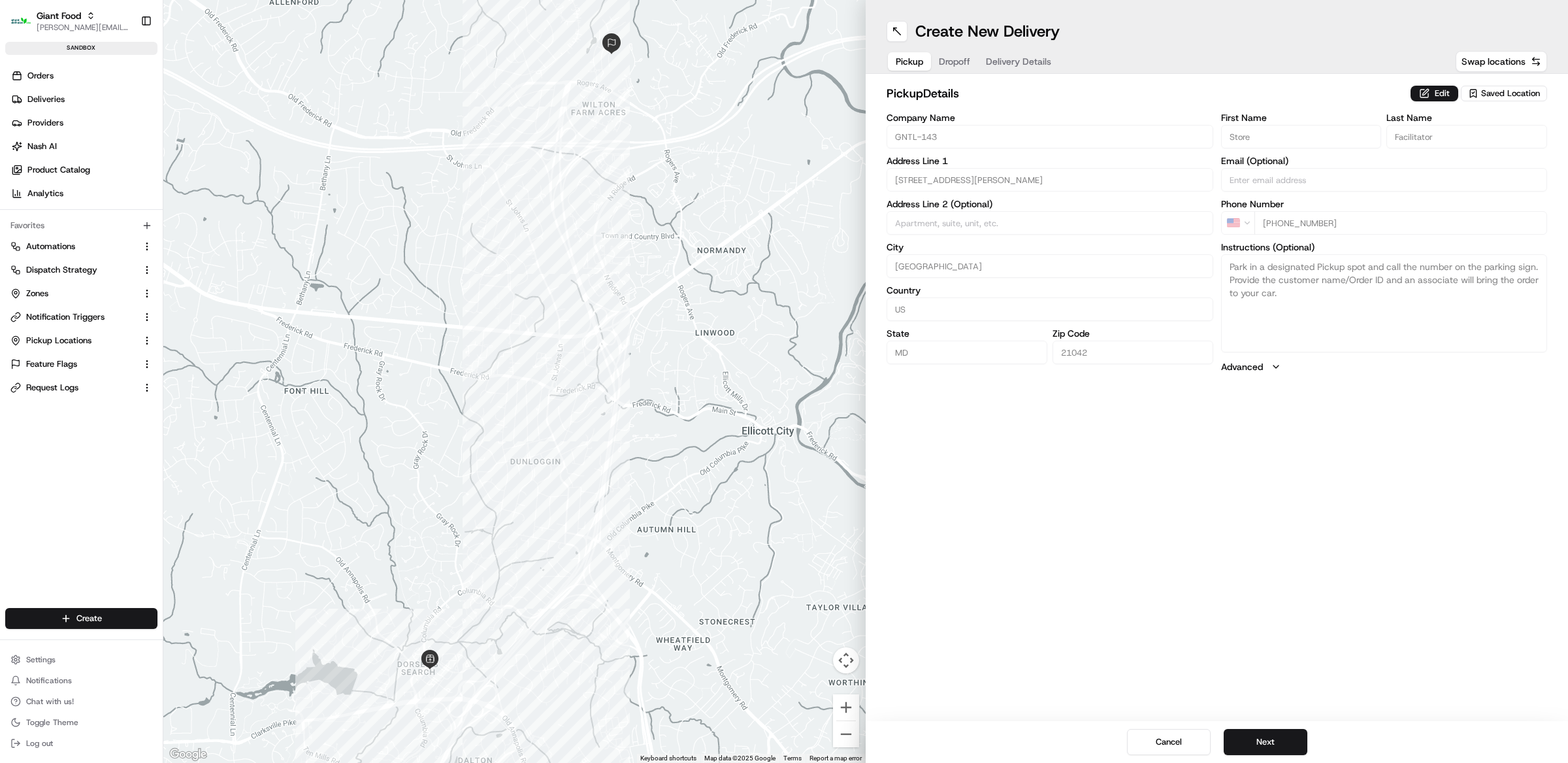
click at [1026, 51] on div "Pickup Dropoff Delivery Details" at bounding box center [973, 62] width 174 height 24
click at [1027, 56] on span "Delivery Details" at bounding box center [1018, 62] width 66 height 13
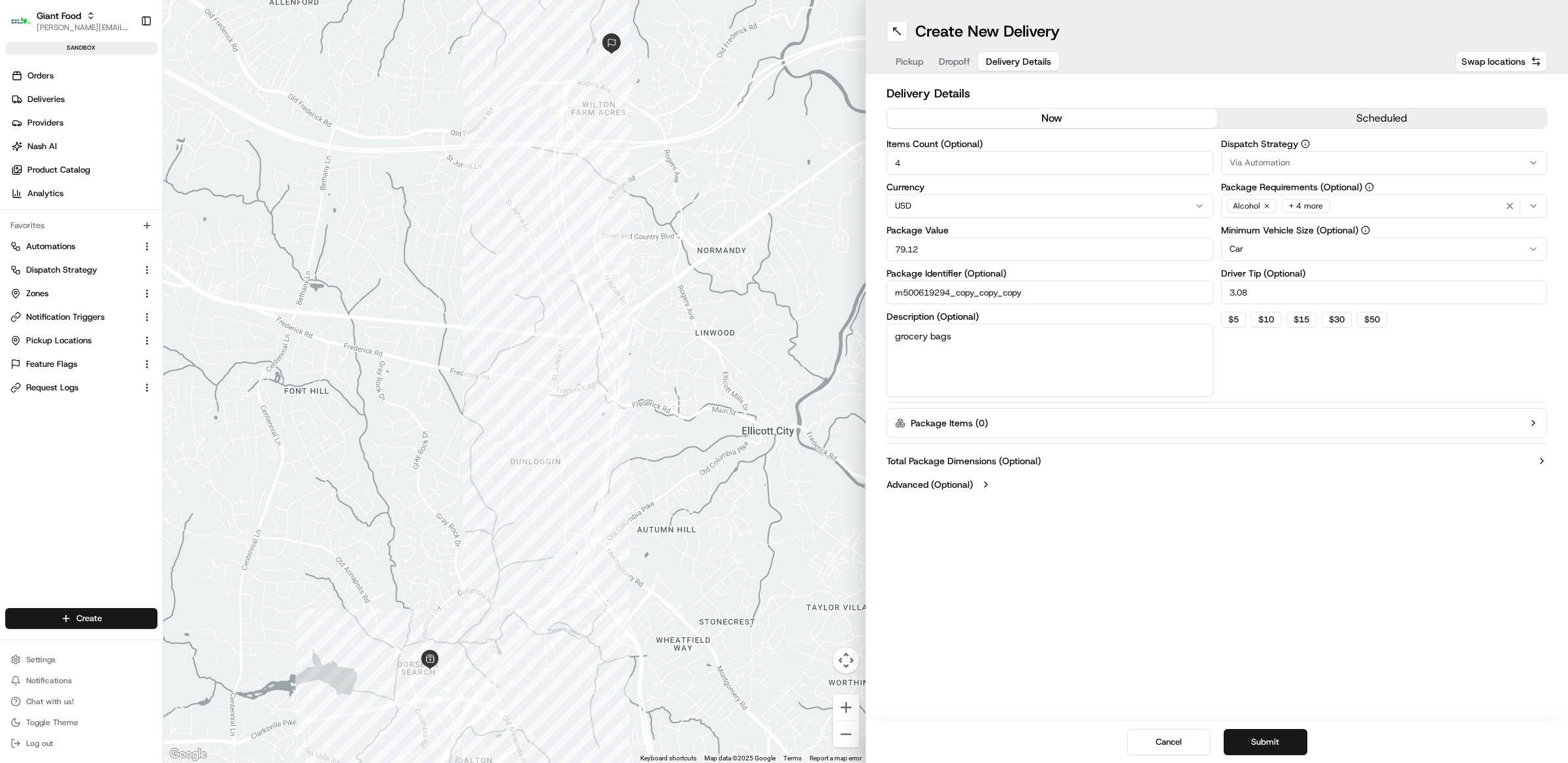
click at [1347, 210] on div "Alcohol + 4 more" at bounding box center [1384, 205] width 320 height 20
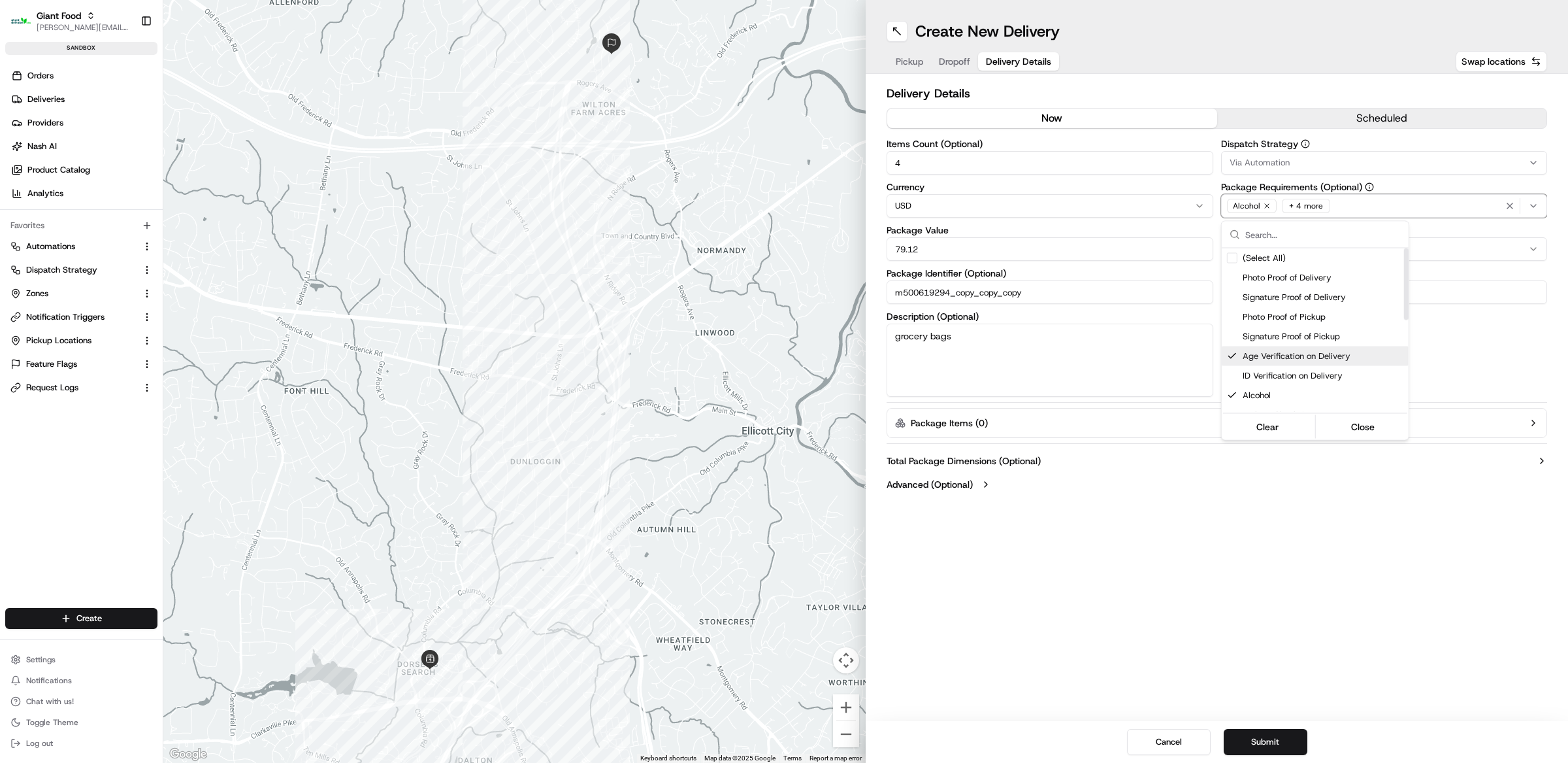
click at [1313, 363] on div "Age Verification on Delivery" at bounding box center [1315, 356] width 187 height 20
click at [1285, 275] on span "Age Verification on Delivery" at bounding box center [1323, 274] width 161 height 12
click at [1292, 306] on div "Alcohol" at bounding box center [1315, 314] width 187 height 20
click at [1307, 577] on html "Giant Food [EMAIL_ADDRESS][DOMAIN_NAME] Toggle Sidebar sandbox Orders Deliverie…" at bounding box center [784, 382] width 1568 height 763
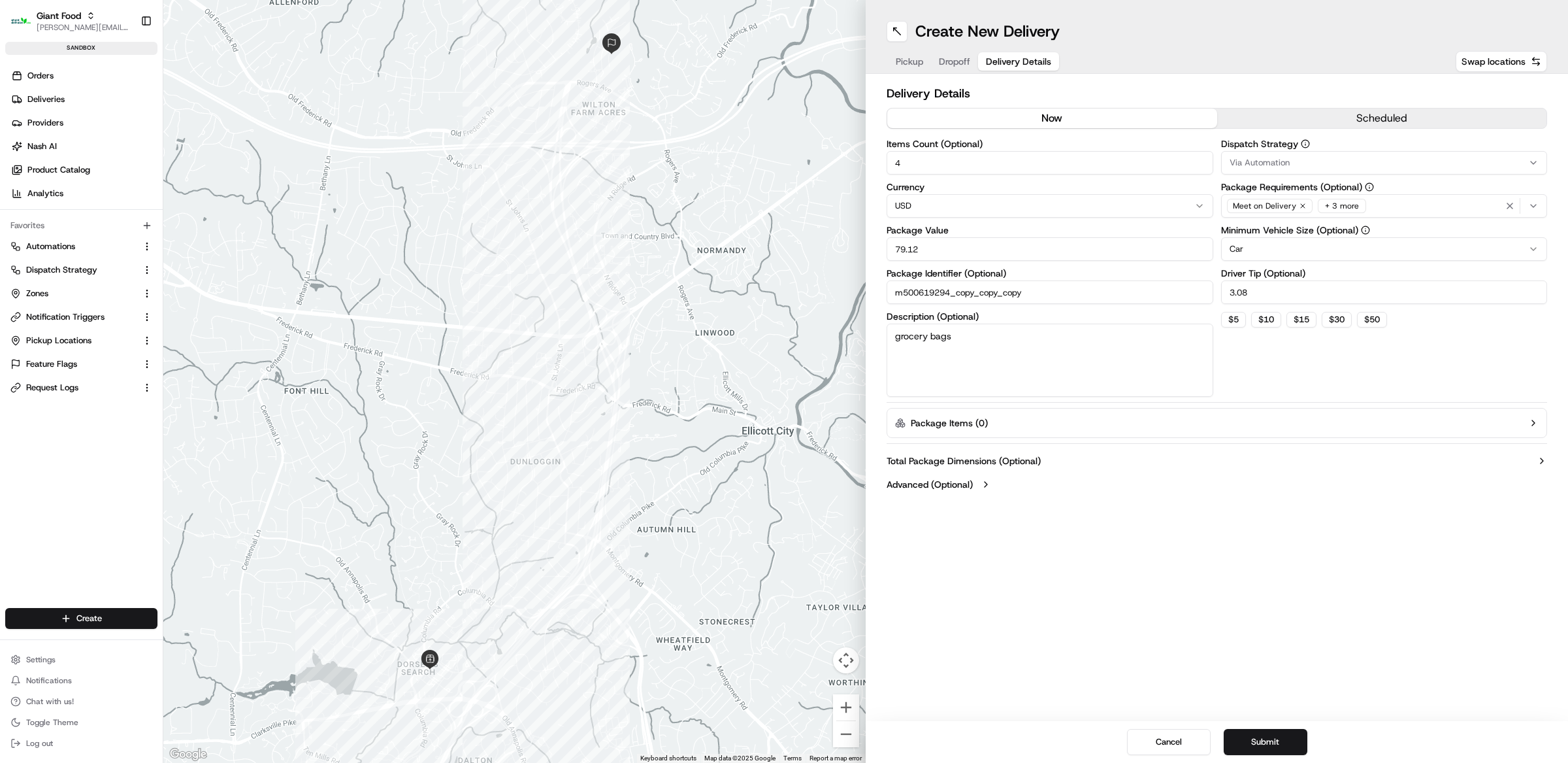
click at [1281, 748] on button "Submit" at bounding box center [1266, 742] width 84 height 26
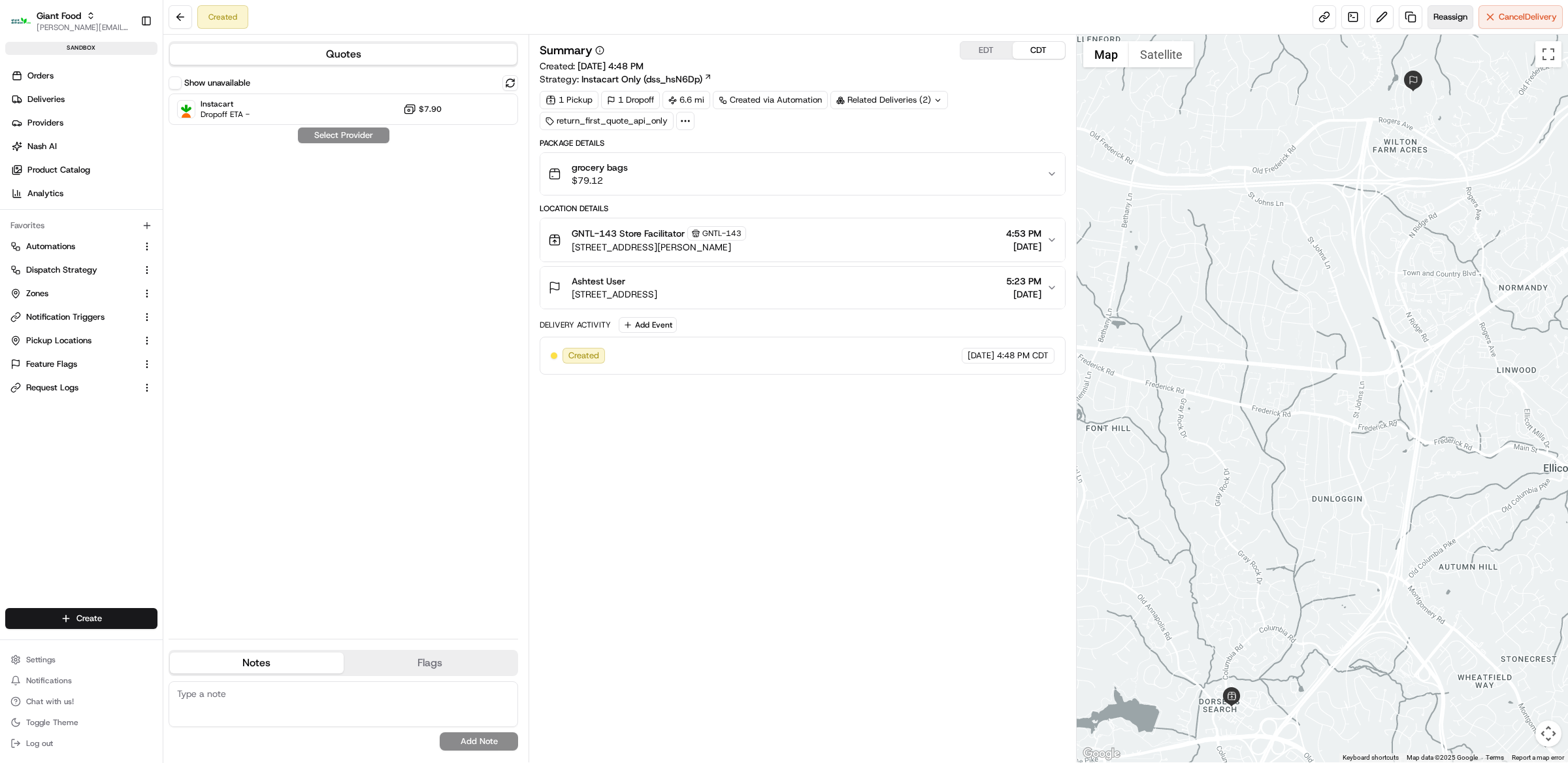
click at [1450, 28] on button "Reassign" at bounding box center [1450, 17] width 46 height 24
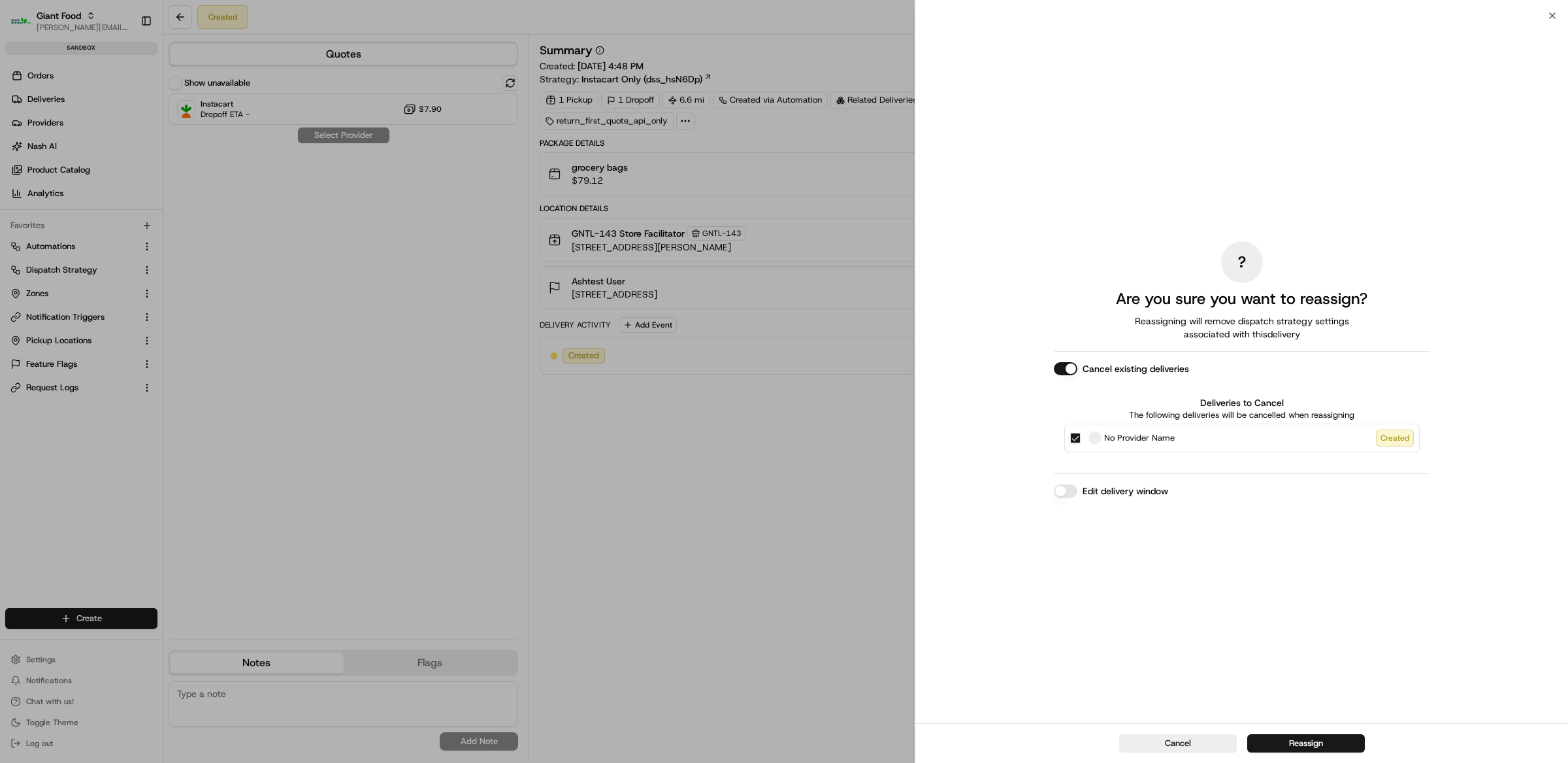
drag, startPoint x: 781, startPoint y: 498, endPoint x: 591, endPoint y: 386, distance: 220.6
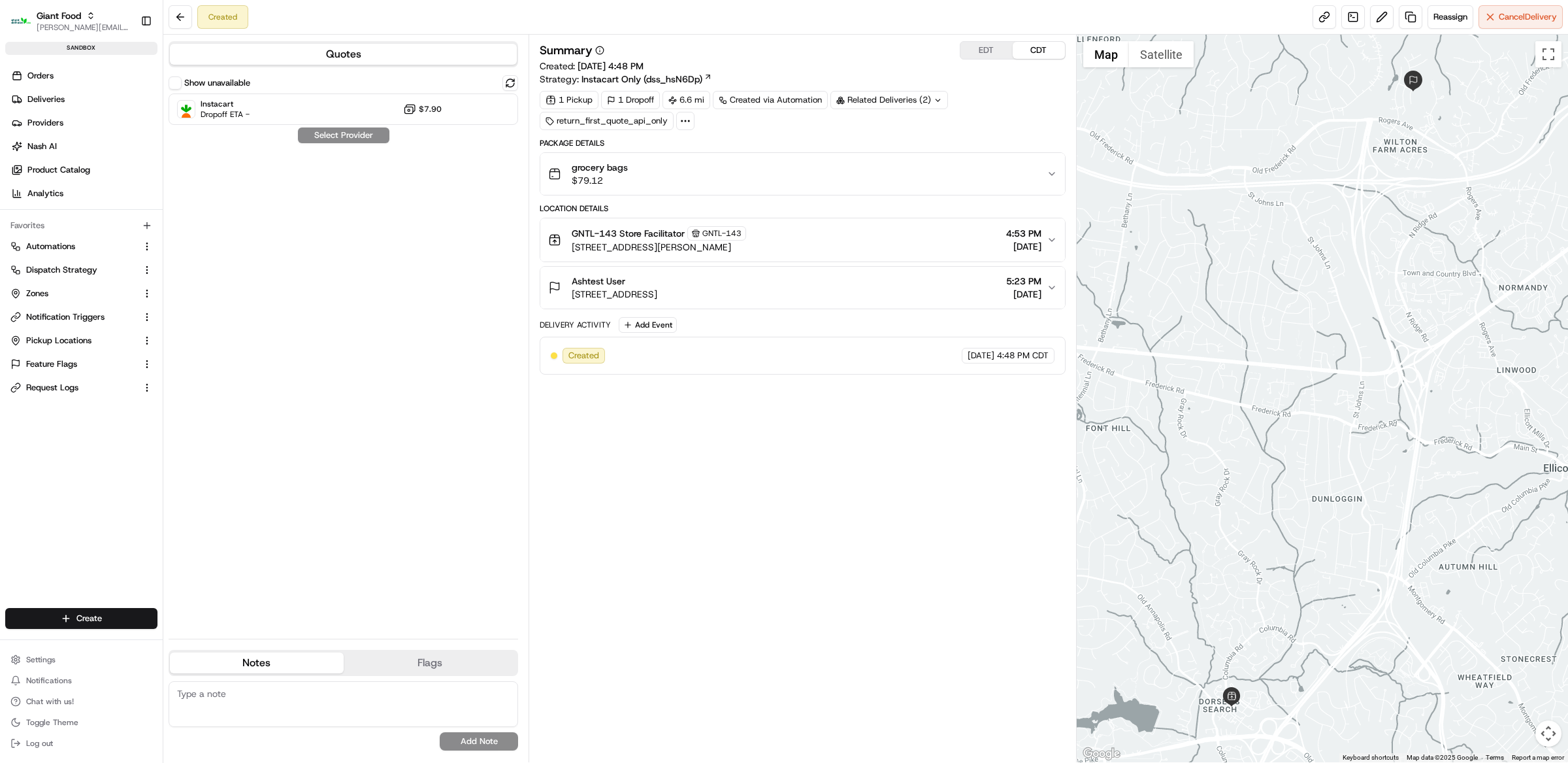
click at [180, 84] on button "Show unavailable" at bounding box center [174, 83] width 13 height 13
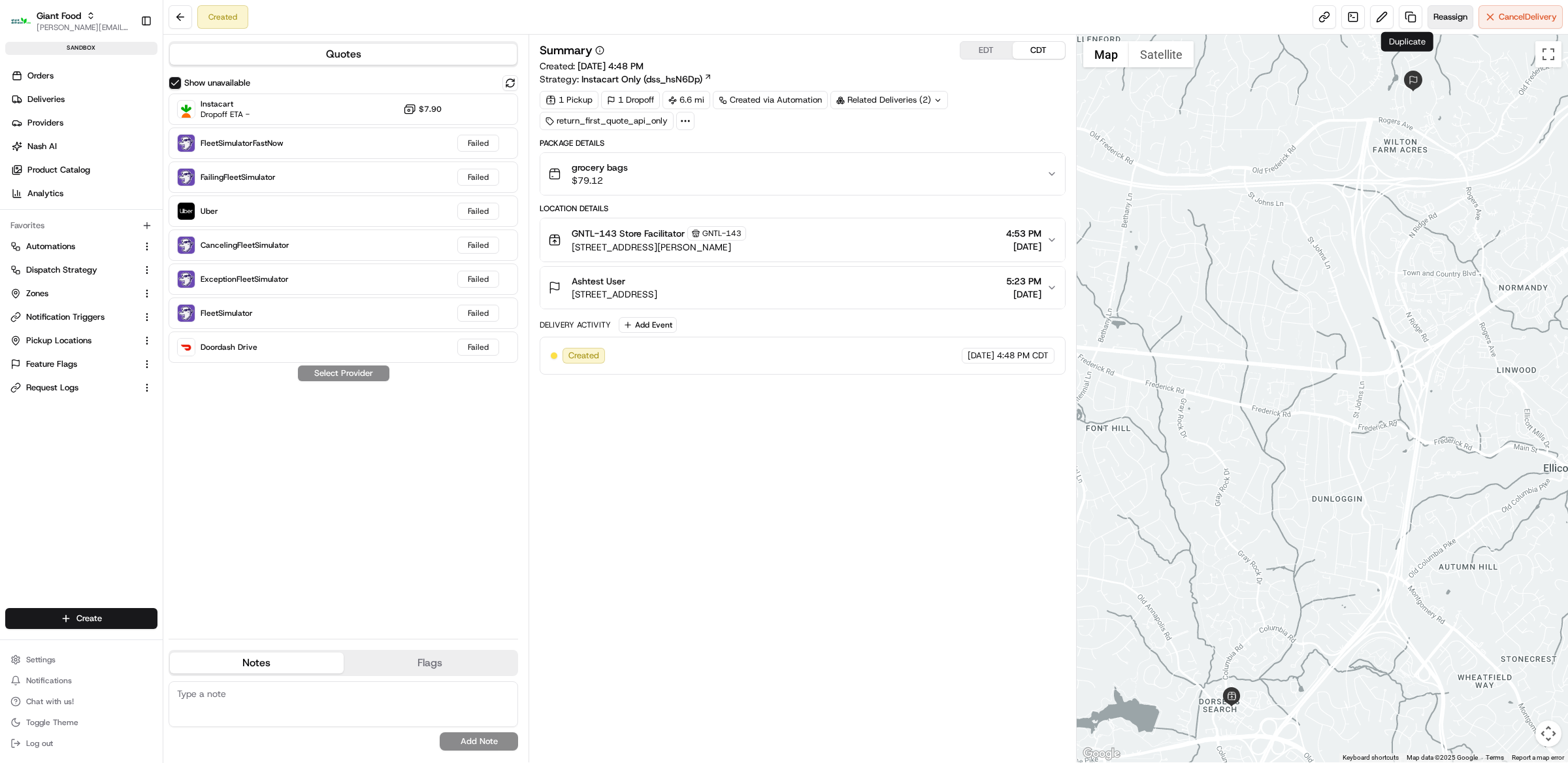
click at [1444, 14] on span "Reassign" at bounding box center [1450, 17] width 34 height 12
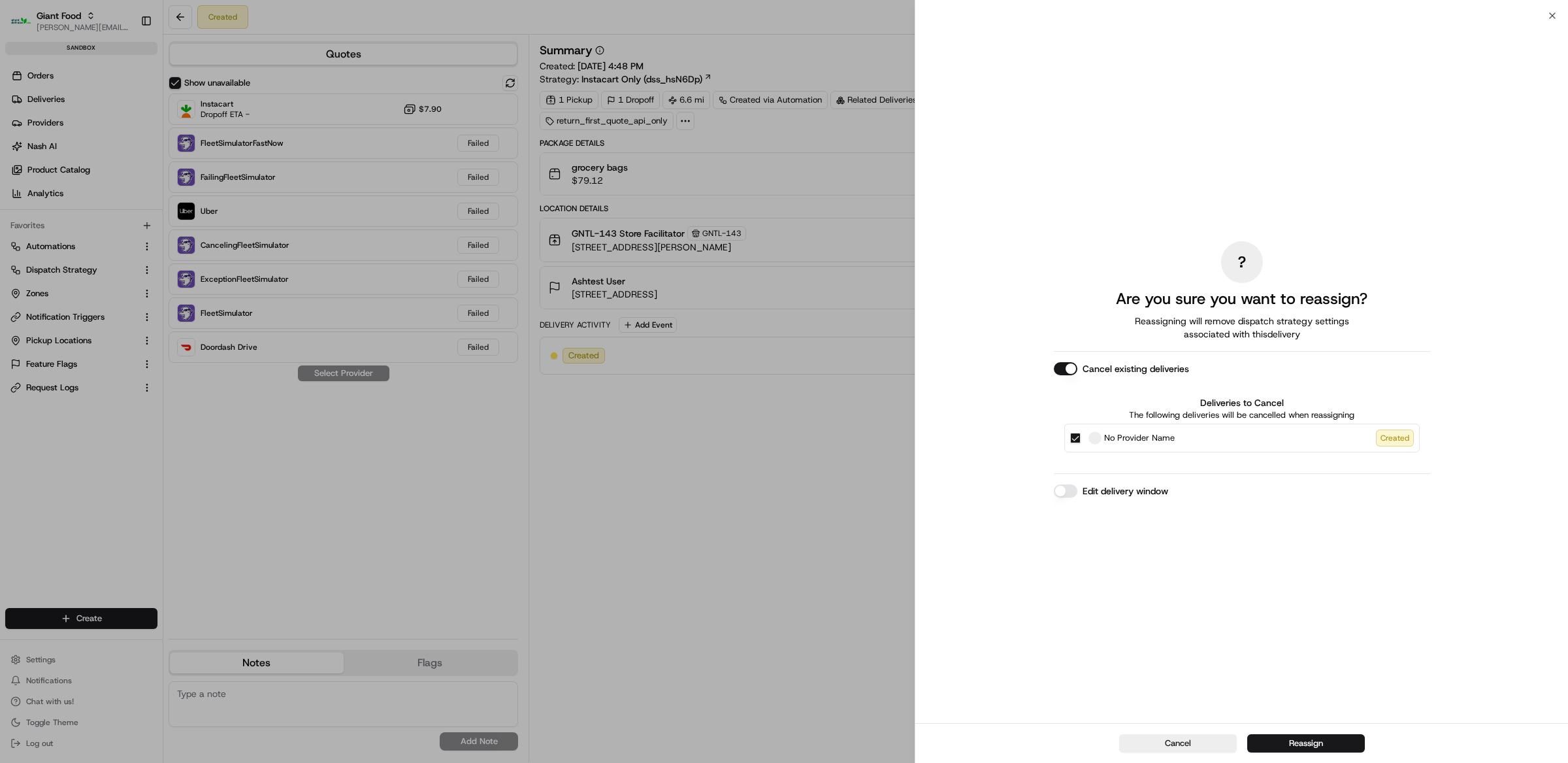
click at [1327, 745] on button "Reassign" at bounding box center [1306, 742] width 118 height 18
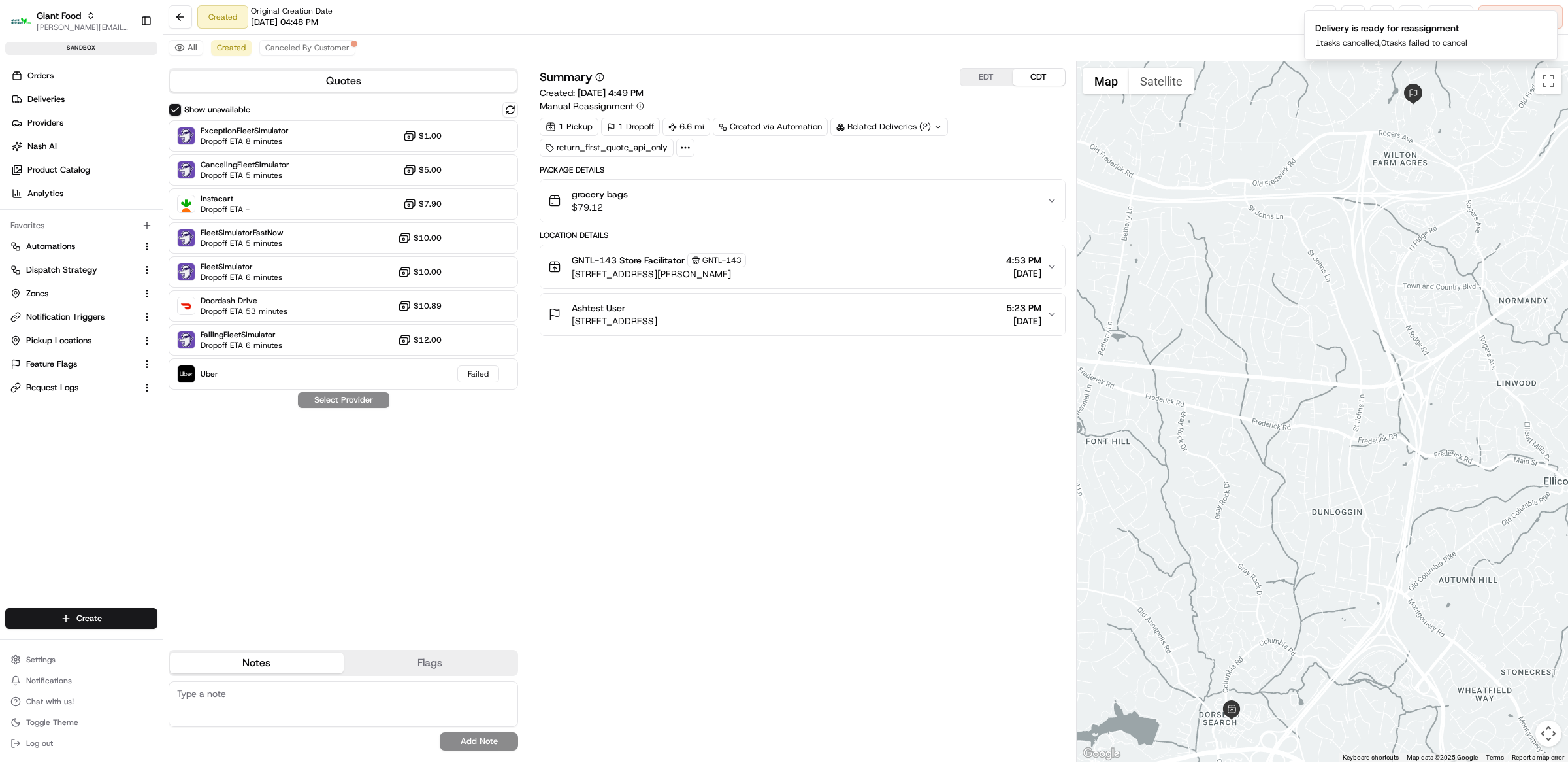
click at [740, 449] on div "Summary EDT CDT Created: [DATE] 4:49 PM Manual Reassignment 1 Pickup 1 Dropoff …" at bounding box center [802, 412] width 526 height 687
click at [768, 202] on div "grocery bags $79.12" at bounding box center [797, 200] width 498 height 26
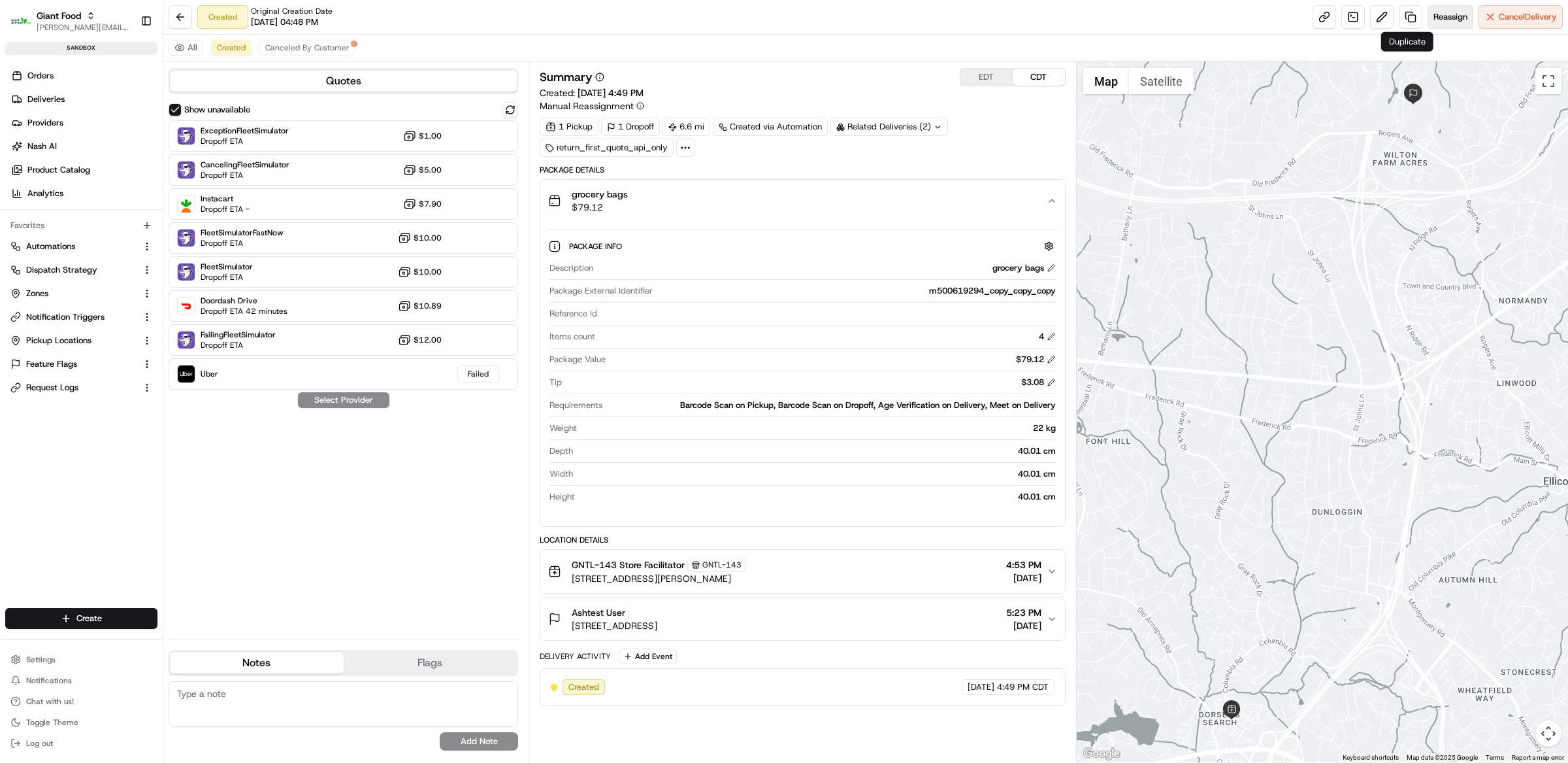
click at [1433, 19] on span "Reassign" at bounding box center [1450, 17] width 34 height 12
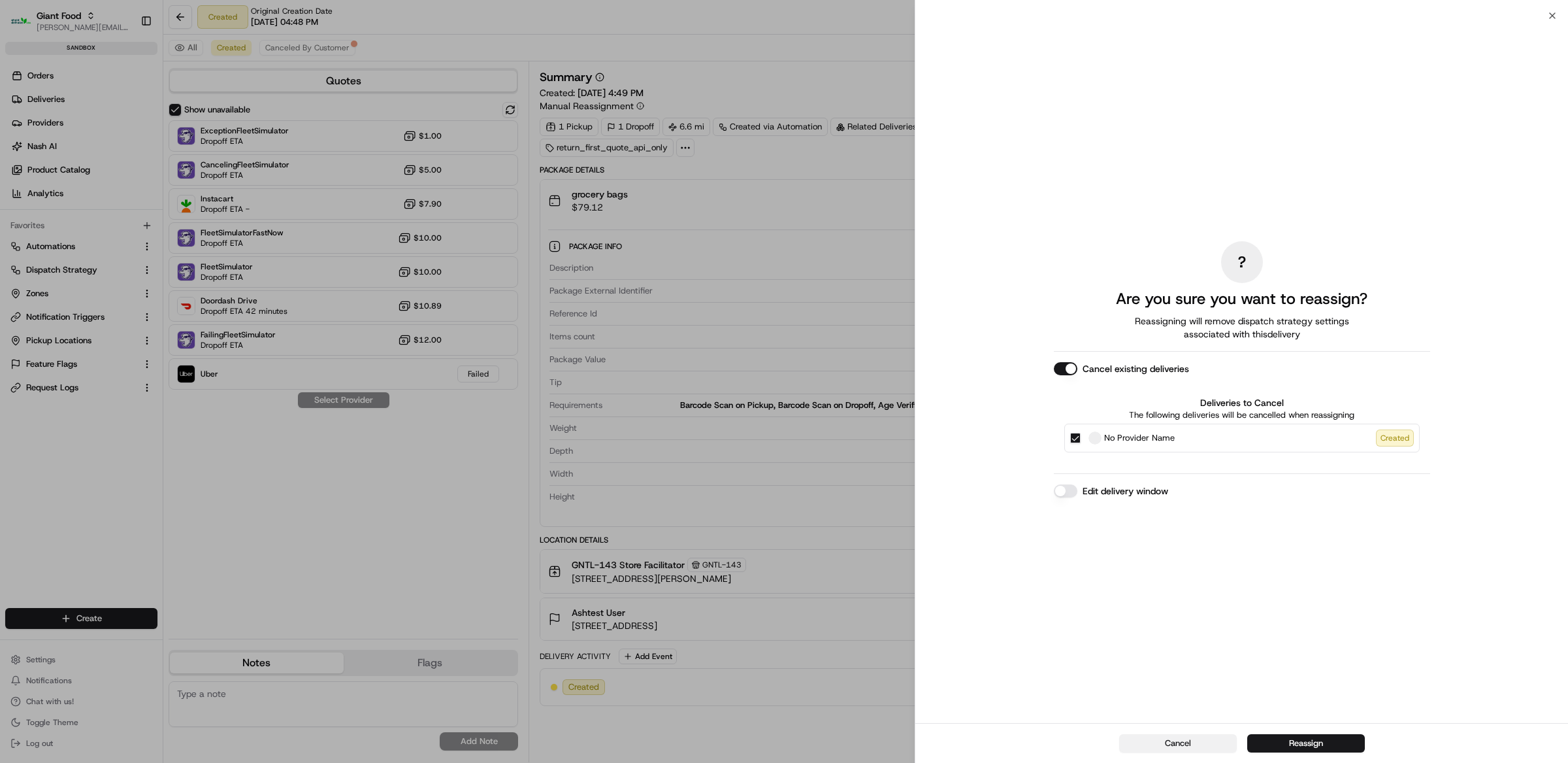
click at [1191, 741] on button "Cancel" at bounding box center [1177, 742] width 118 height 18
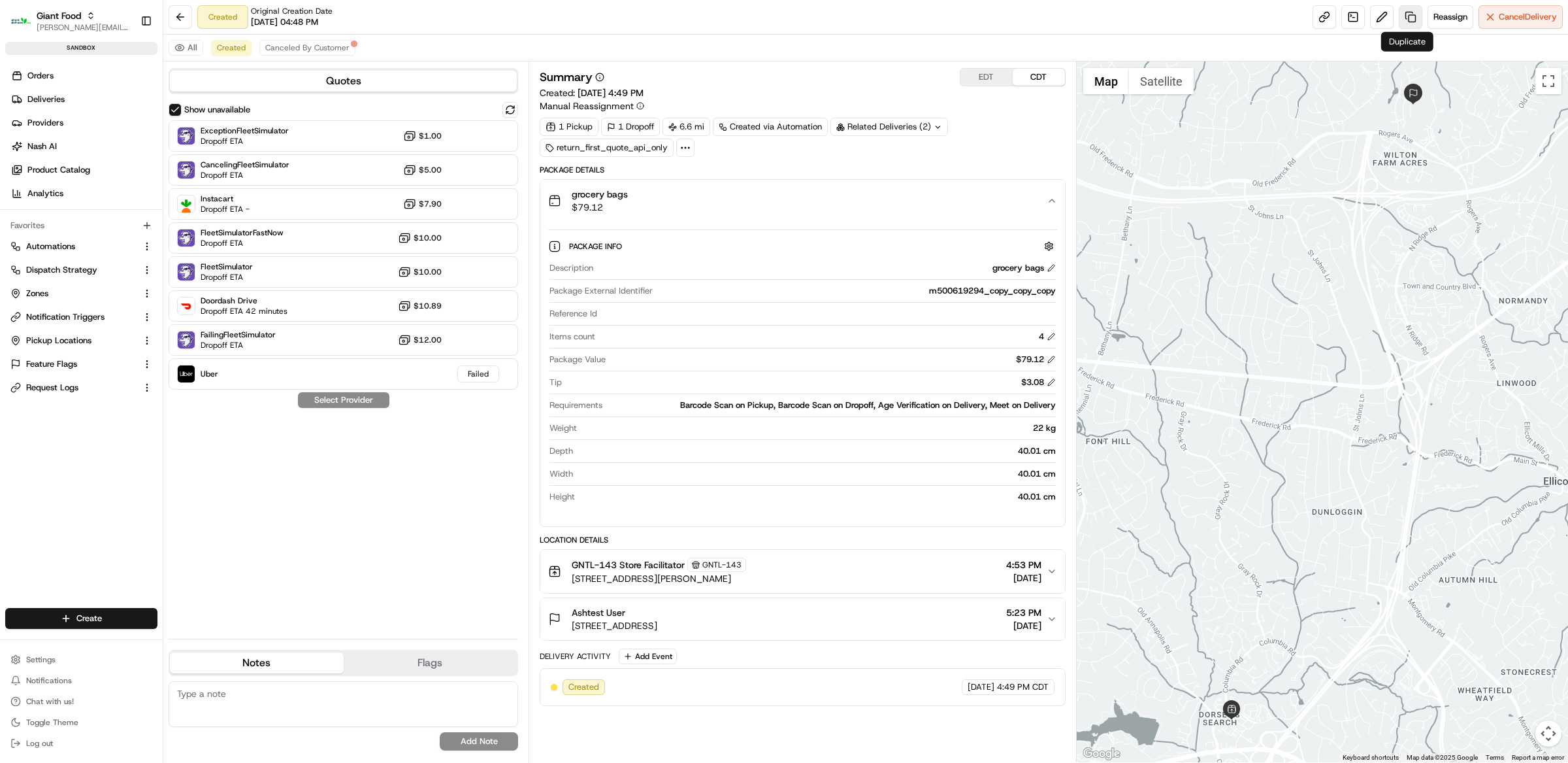
click at [1407, 19] on link at bounding box center [1411, 17] width 24 height 24
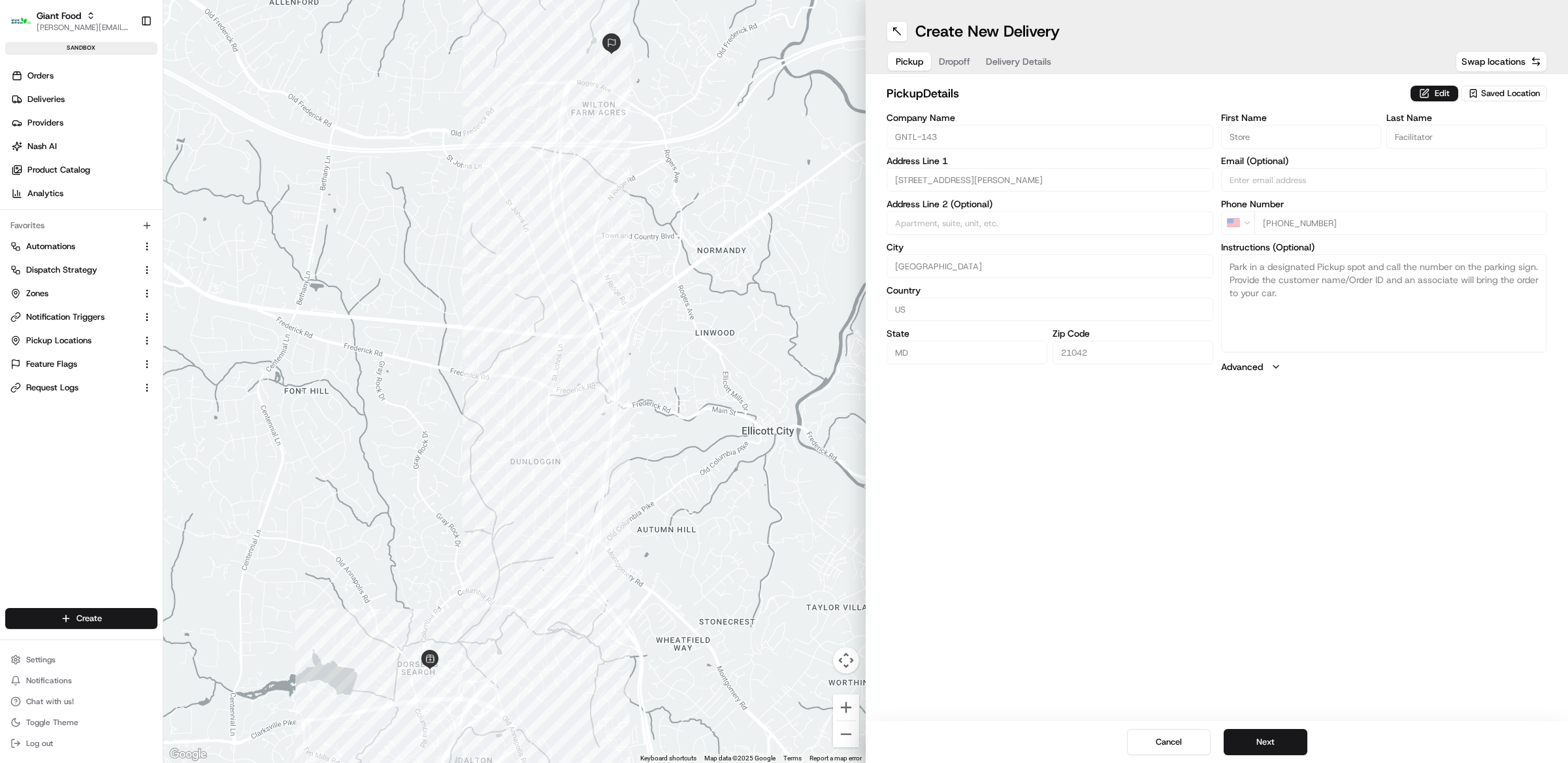
click at [1013, 70] on button "Delivery Details" at bounding box center [1018, 61] width 81 height 18
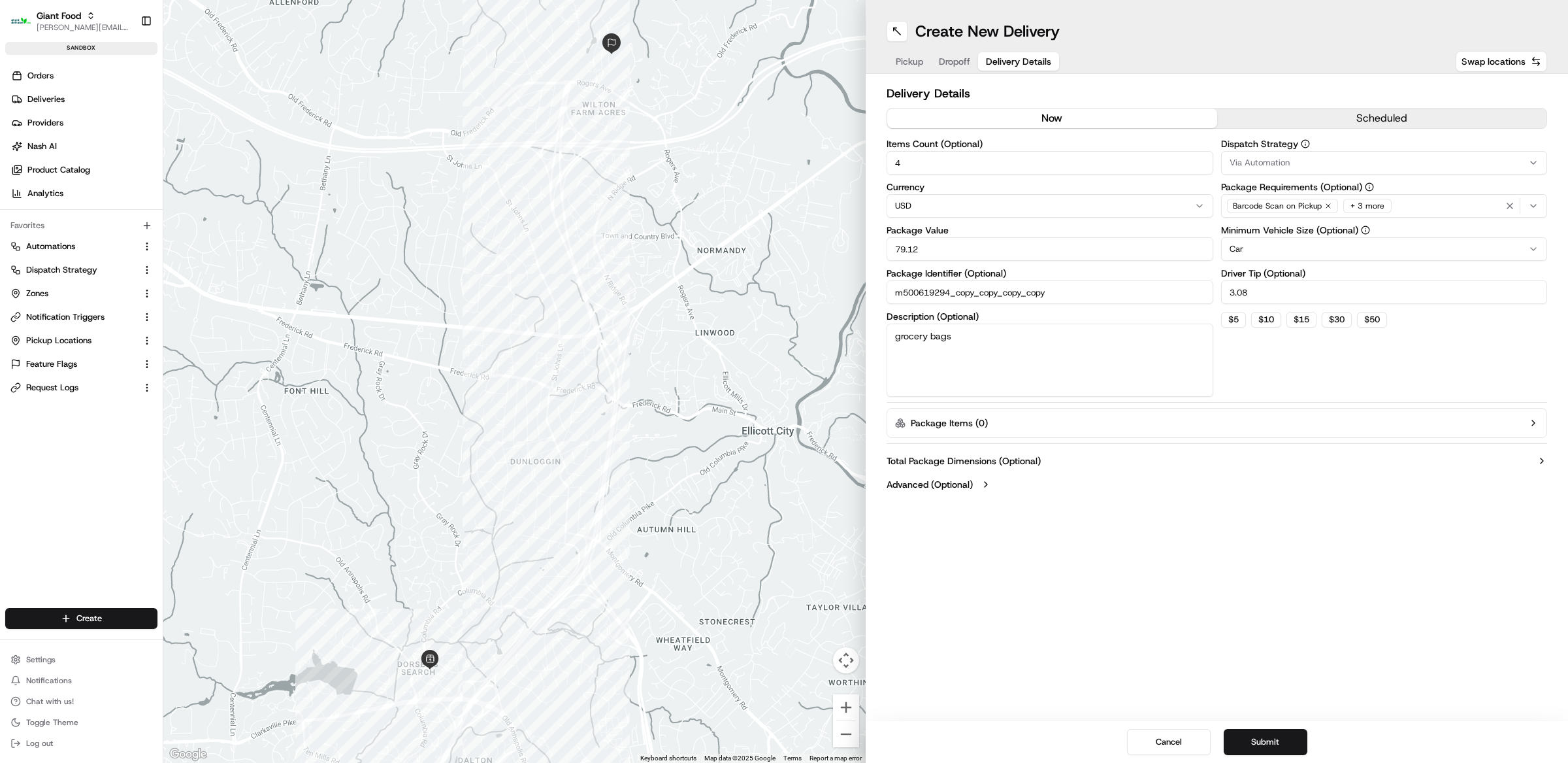
click at [945, 65] on span "Dropoff" at bounding box center [955, 62] width 32 height 13
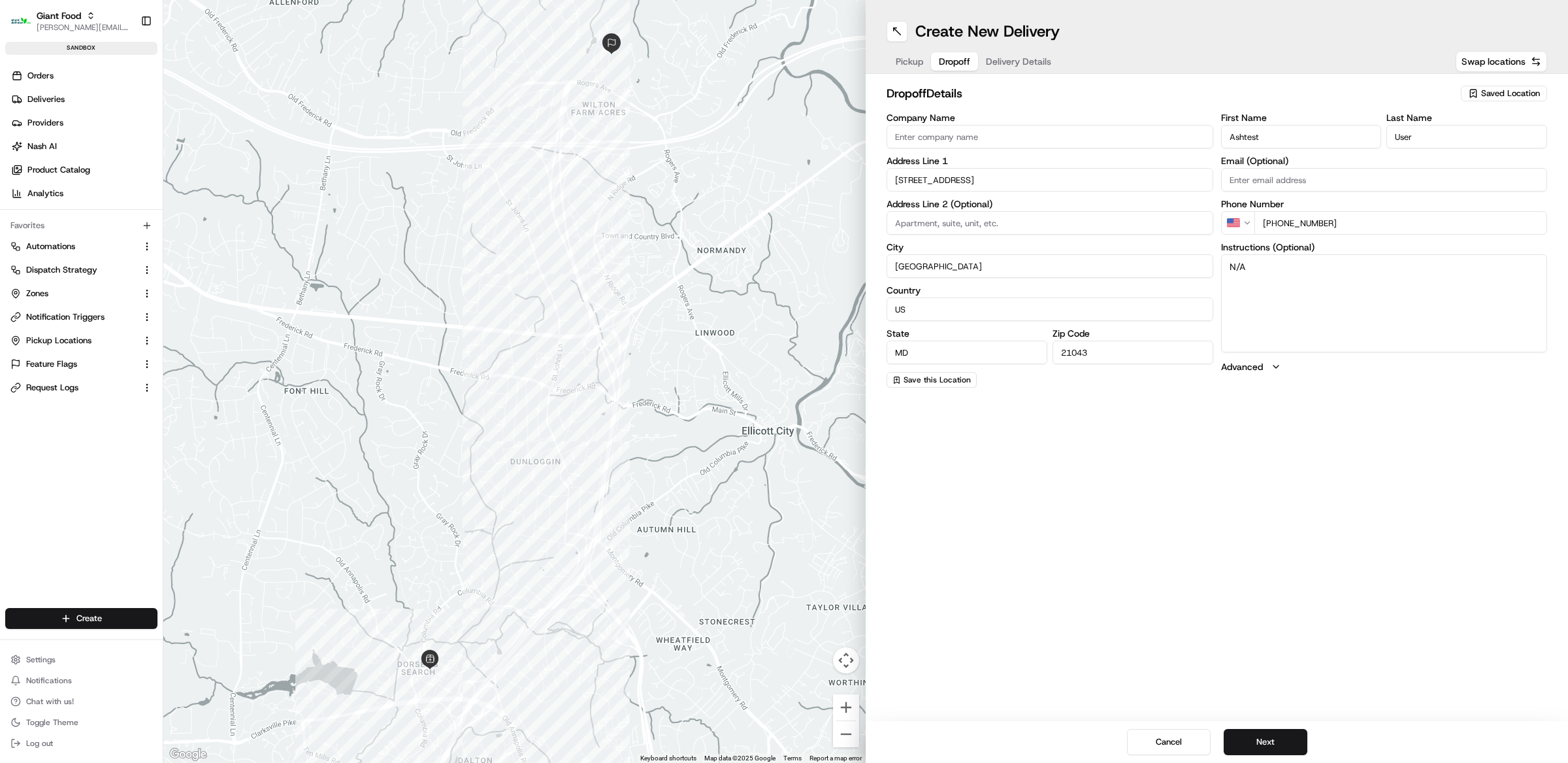
click at [991, 51] on div "Pickup Dropoff Delivery Details" at bounding box center [973, 62] width 174 height 24
drag, startPoint x: 1013, startPoint y: 62, endPoint x: 1018, endPoint y: 73, distance: 12.1
click at [1013, 62] on span "Delivery Details" at bounding box center [1018, 62] width 66 height 13
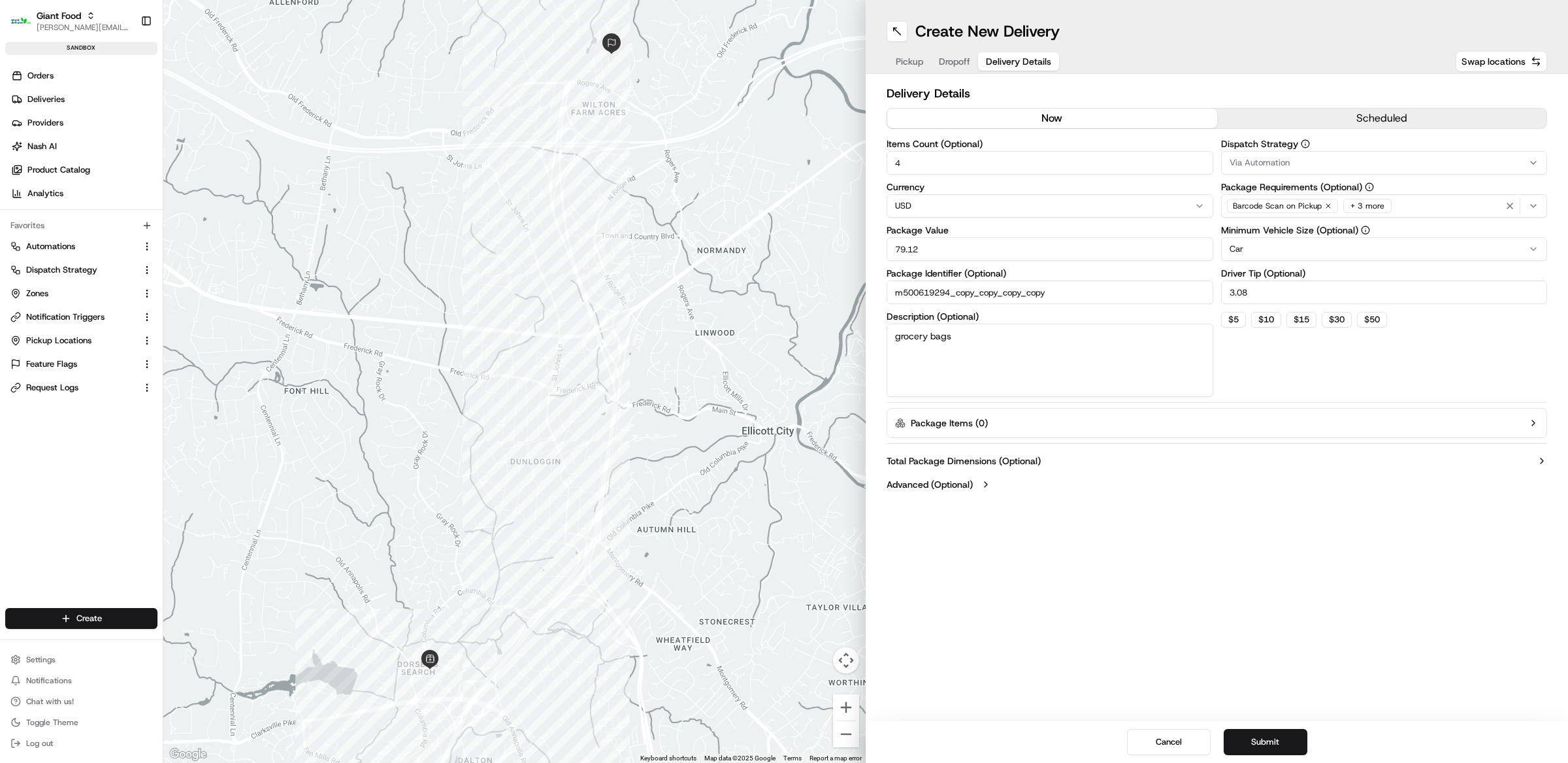
click at [1405, 204] on div "Barcode Scan on Pickup + 3 more" at bounding box center [1384, 205] width 320 height 20
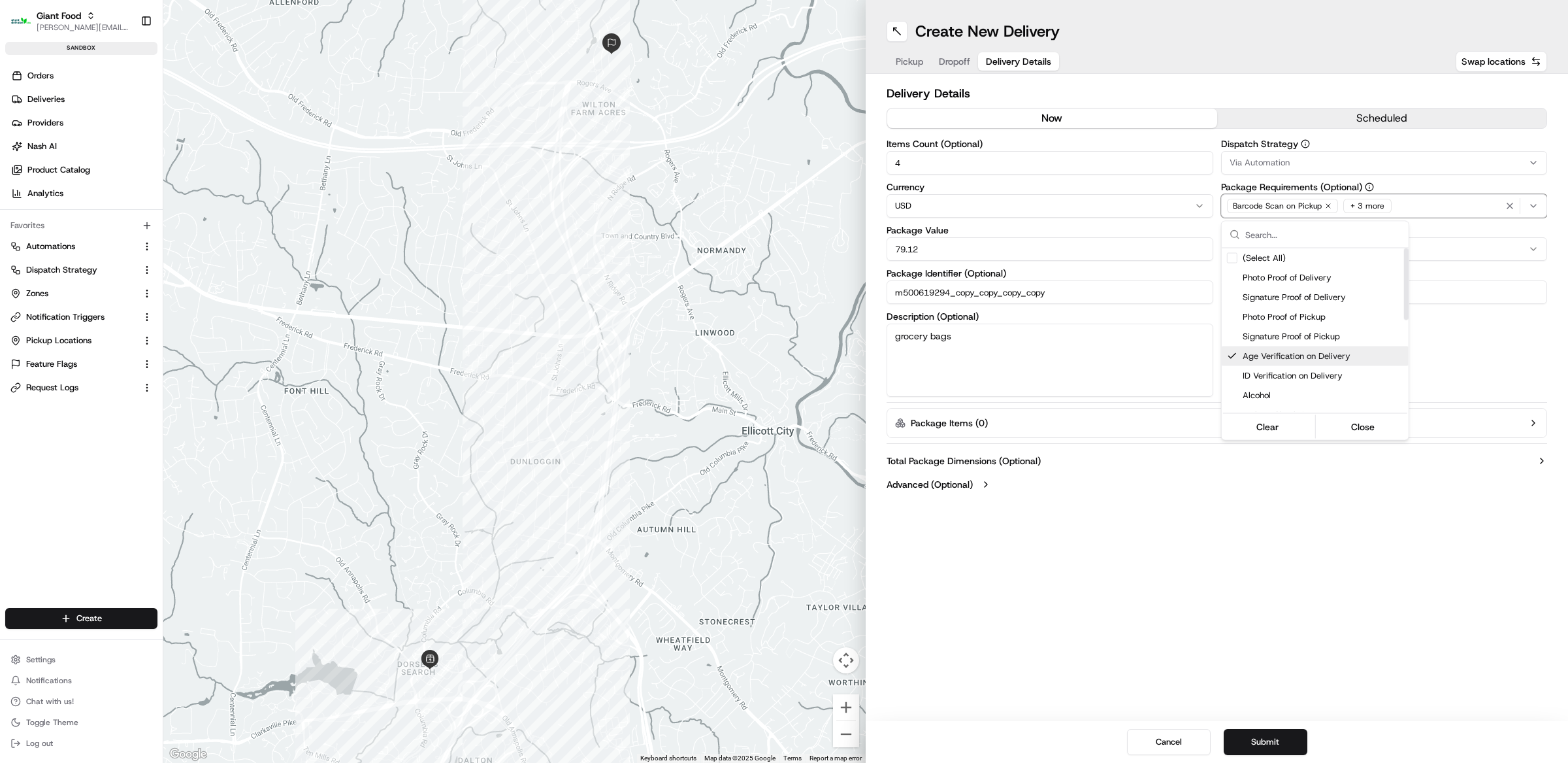
click at [1315, 354] on span "Age Verification on Delivery" at bounding box center [1323, 356] width 161 height 12
drag, startPoint x: 1311, startPoint y: 367, endPoint x: 1312, endPoint y: 378, distance: 11.0
click at [1311, 370] on div "Alcohol" at bounding box center [1315, 375] width 187 height 20
click at [1333, 532] on html "Giant Food [EMAIL_ADDRESS][DOMAIN_NAME] Toggle Sidebar sandbox Orders Deliverie…" at bounding box center [784, 382] width 1568 height 763
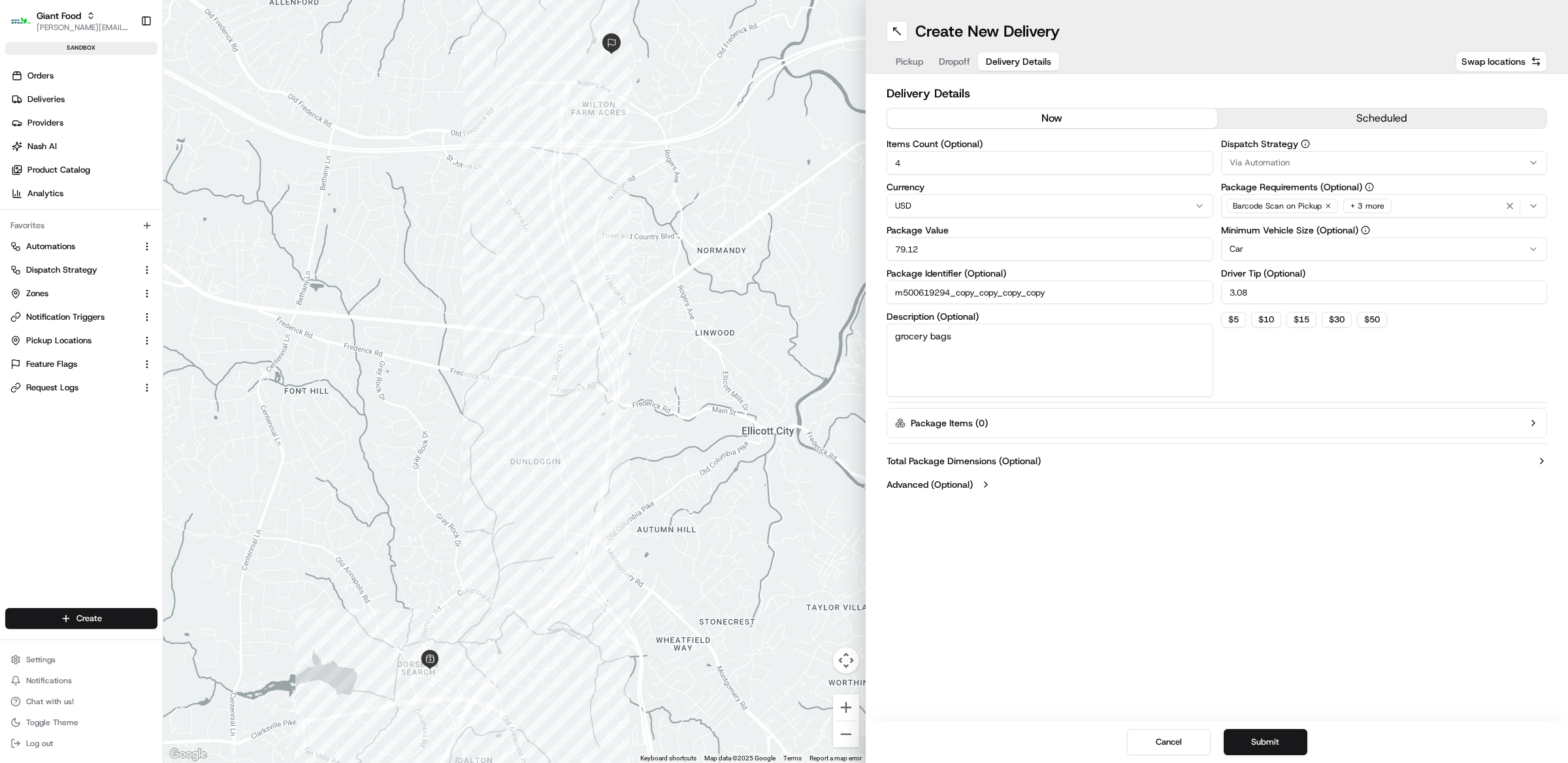
click at [1290, 753] on button "Submit" at bounding box center [1266, 742] width 84 height 26
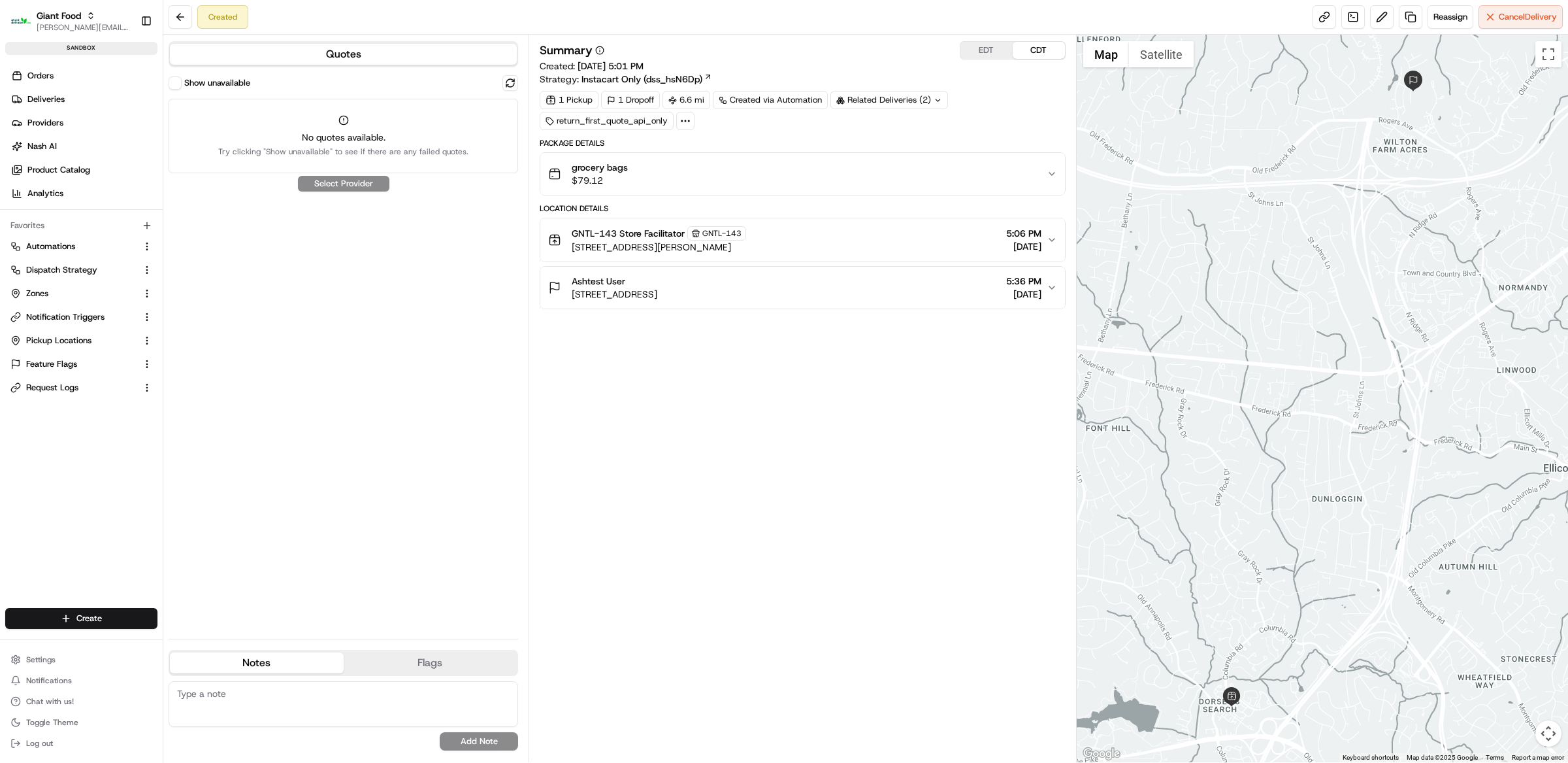
click at [175, 86] on button "Show unavailable" at bounding box center [174, 83] width 13 height 13
click at [182, 89] on div "Show unavailable" at bounding box center [208, 83] width 81 height 13
click at [184, 81] on label "Show unavailable" at bounding box center [217, 83] width 66 height 12
click at [182, 81] on button "Show unavailable" at bounding box center [174, 83] width 13 height 13
click at [172, 81] on button "Show unavailable" at bounding box center [174, 83] width 13 height 13
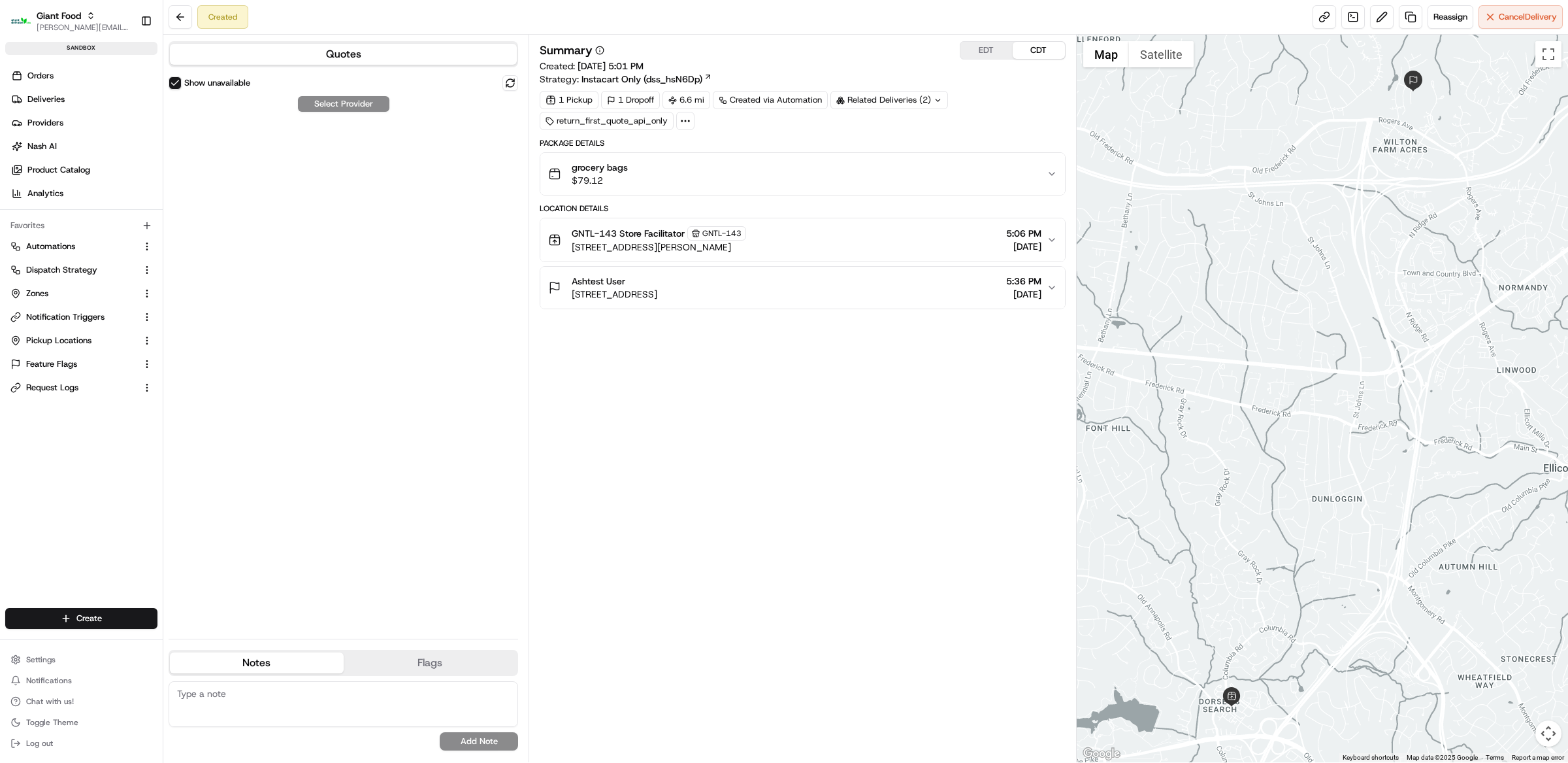
click at [172, 85] on button "Show unavailable" at bounding box center [174, 83] width 13 height 13
click at [1434, 23] on button "Reassign" at bounding box center [1450, 17] width 46 height 24
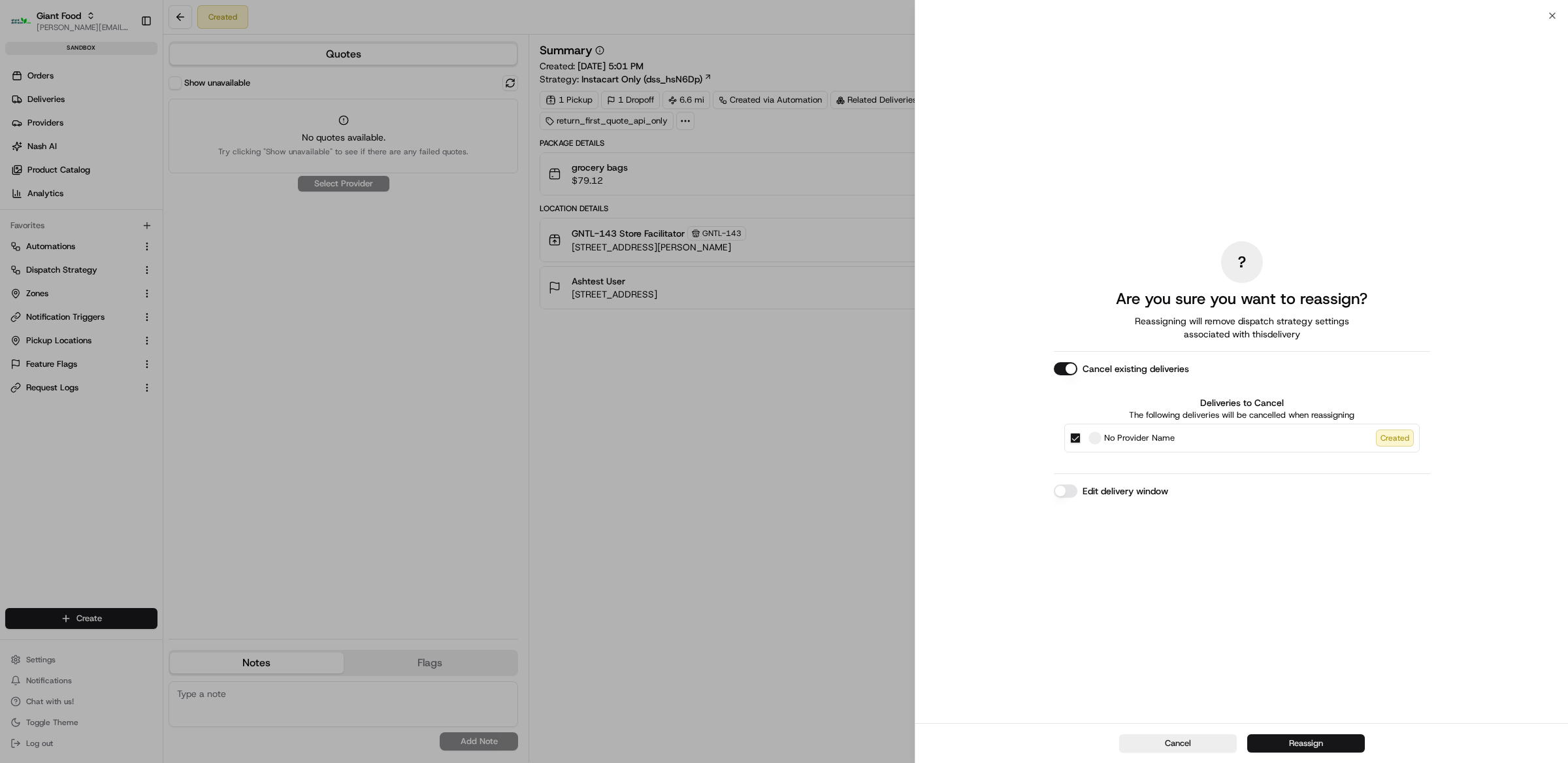
click at [1301, 743] on button "Reassign" at bounding box center [1306, 742] width 118 height 18
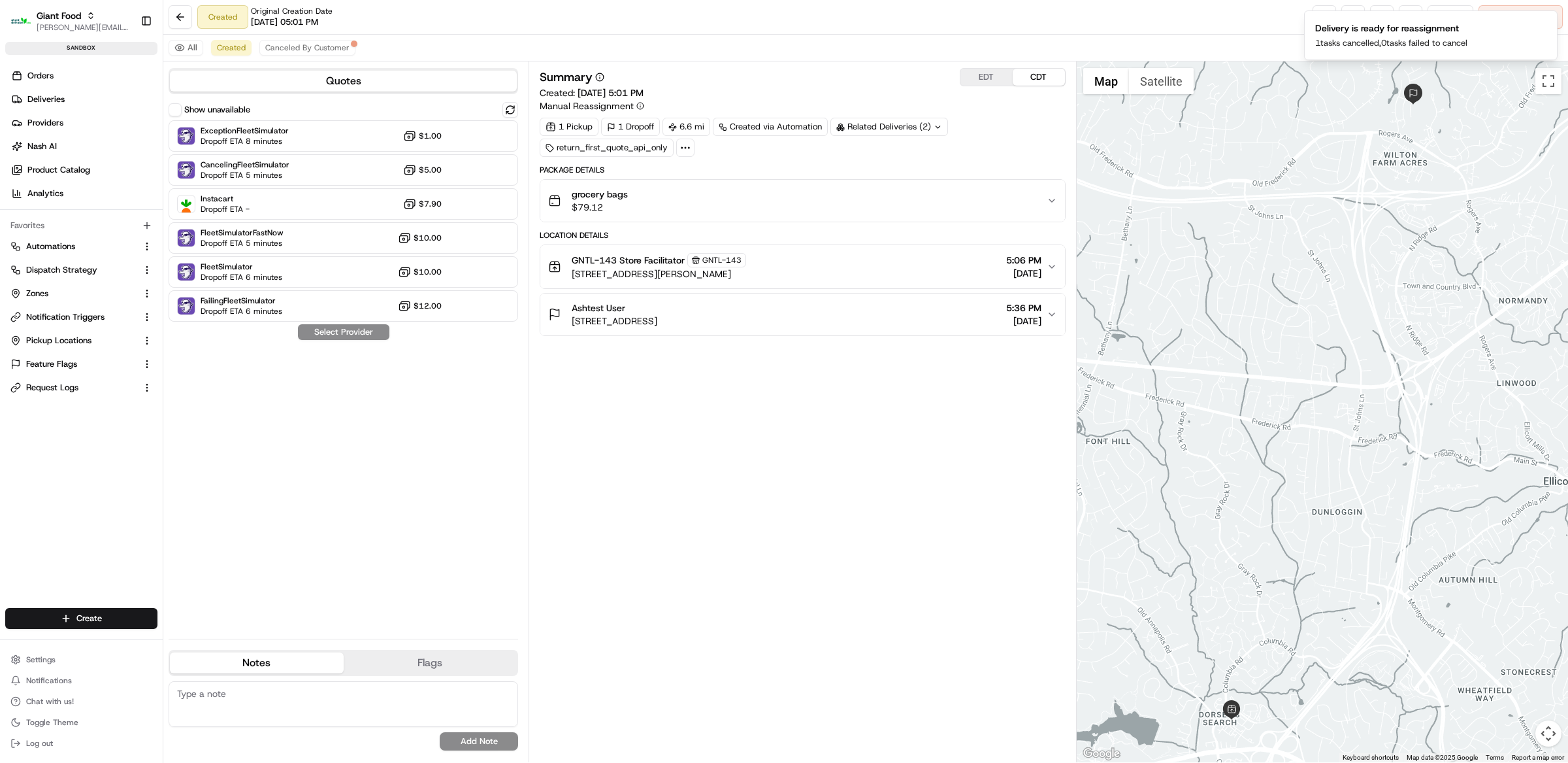
click at [176, 108] on button "Show unavailable" at bounding box center [174, 110] width 13 height 13
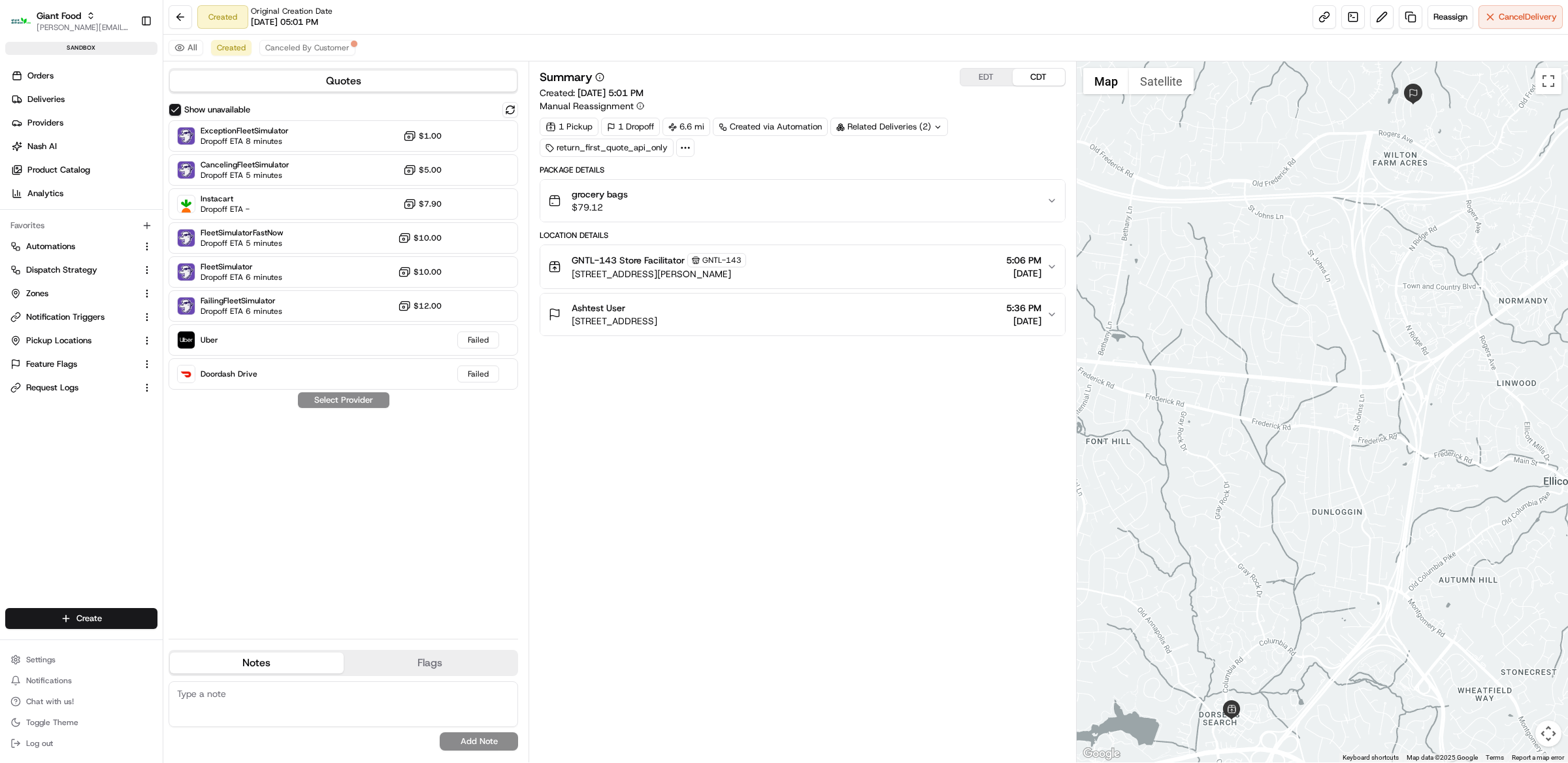
click at [745, 197] on div "grocery bags $79.12" at bounding box center [797, 200] width 498 height 26
